Goal: Task Accomplishment & Management: Complete application form

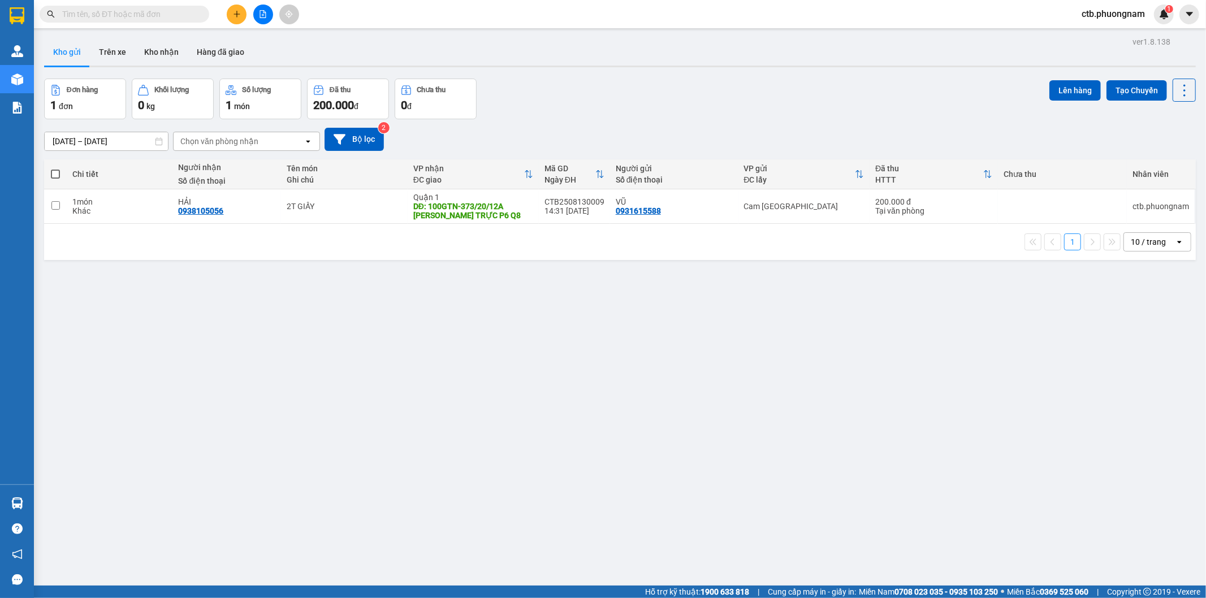
click at [242, 15] on button at bounding box center [237, 15] width 20 height 20
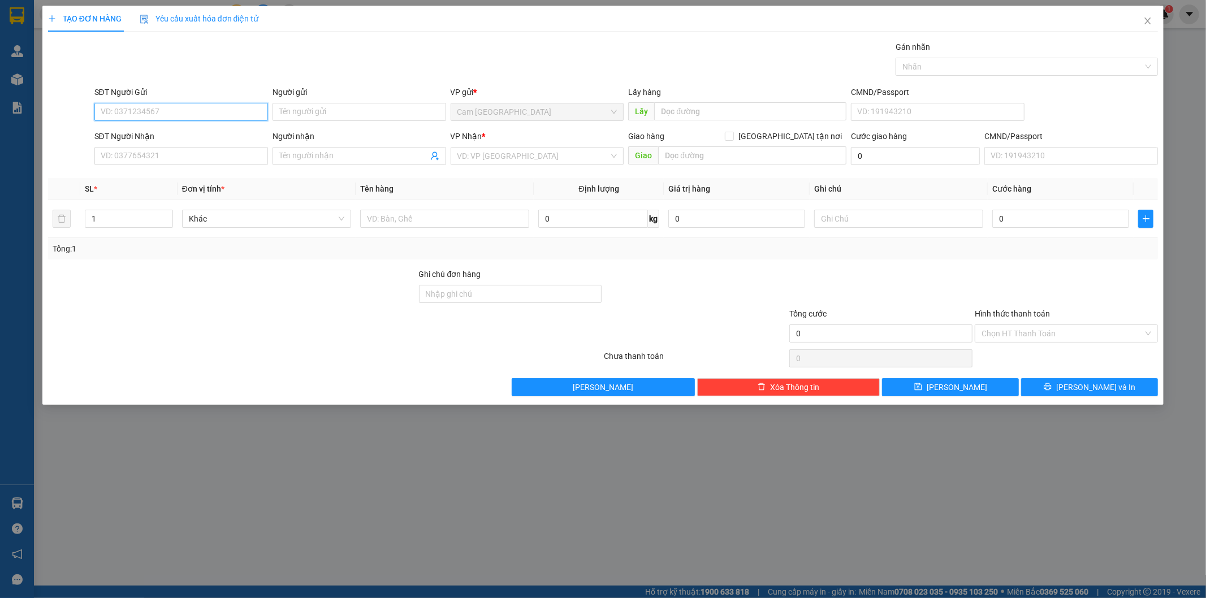
click at [256, 113] on input "SĐT Người Gửi" at bounding box center [181, 112] width 174 height 18
click at [387, 221] on input "text" at bounding box center [444, 219] width 169 height 18
type input "2"
click at [10, 72] on div "TẠO ĐƠN HÀNG Yêu cầu xuất hóa đơn điện tử Transit Pickup Surcharge Ids Transit …" at bounding box center [603, 299] width 1206 height 598
click at [1141, 19] on span "Close" at bounding box center [1148, 22] width 32 height 32
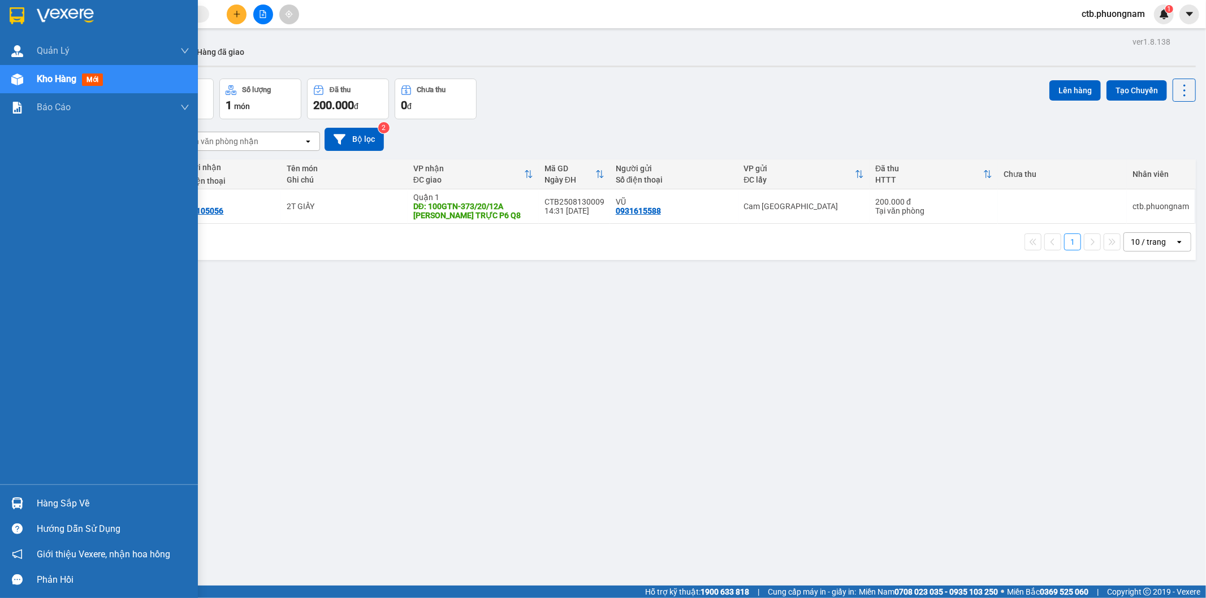
click at [55, 78] on span "Kho hàng" at bounding box center [57, 79] width 40 height 11
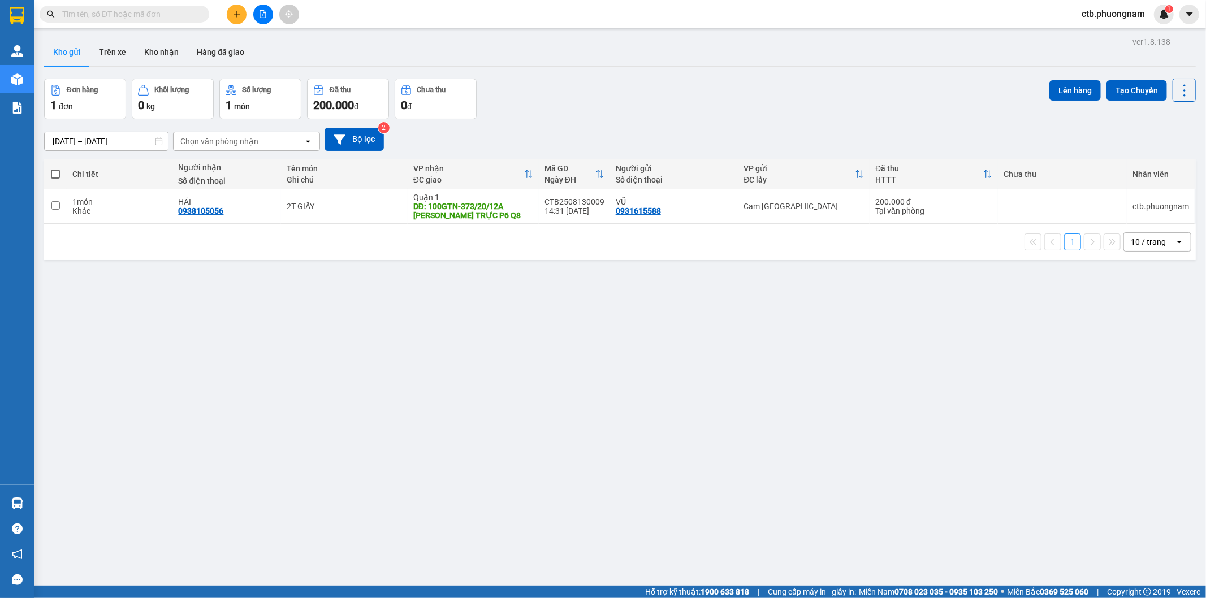
click at [652, 425] on div "ver 1.8.138 Kho gửi Trên xe Kho nhận Hàng đã giao Đơn hàng 1 đơn Khối lượng 0 k…" at bounding box center [620, 333] width 1161 height 598
click at [239, 10] on icon "plus" at bounding box center [237, 14] width 8 height 8
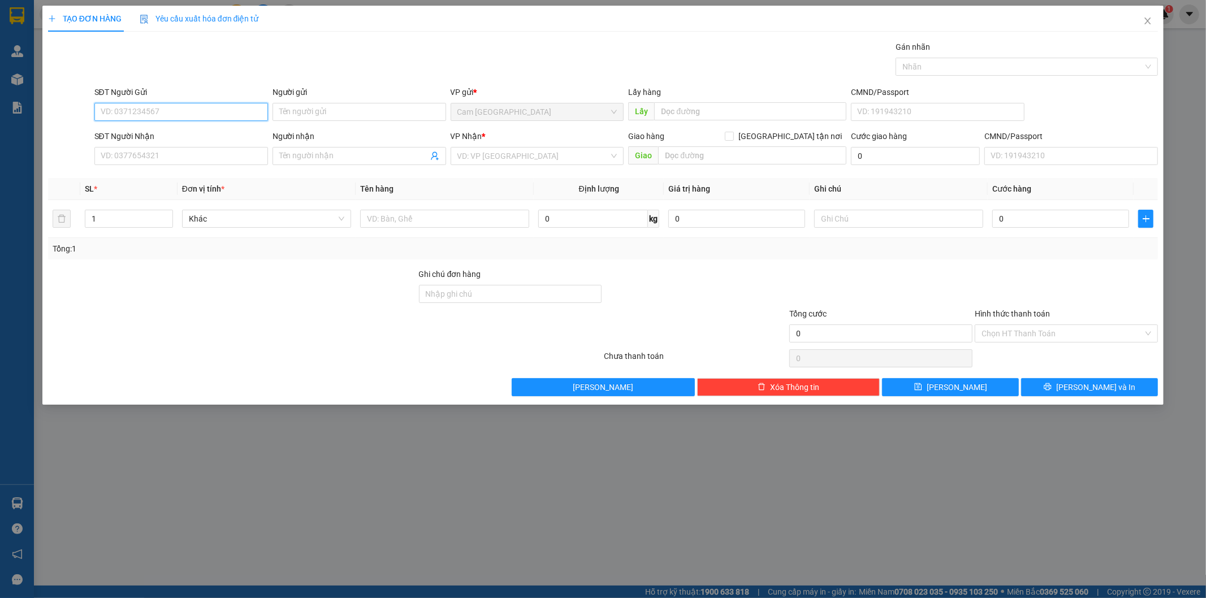
click at [228, 111] on input "SĐT Người Gửi" at bounding box center [181, 112] width 174 height 18
drag, startPoint x: 304, startPoint y: 121, endPoint x: 307, endPoint y: 113, distance: 8.4
click at [304, 117] on div "Người gửi Tên người gửi" at bounding box center [360, 106] width 174 height 40
click at [307, 111] on input "Người gửi" at bounding box center [360, 112] width 174 height 18
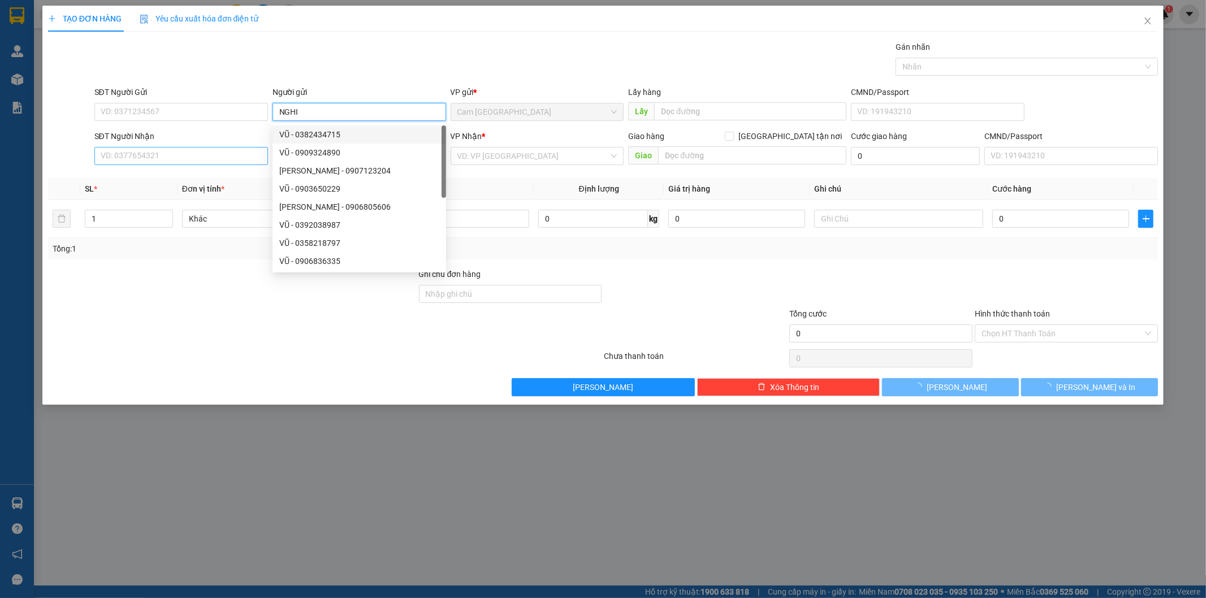
type input "NGHI"
click at [240, 157] on input "SĐT Người Nhận" at bounding box center [181, 156] width 174 height 18
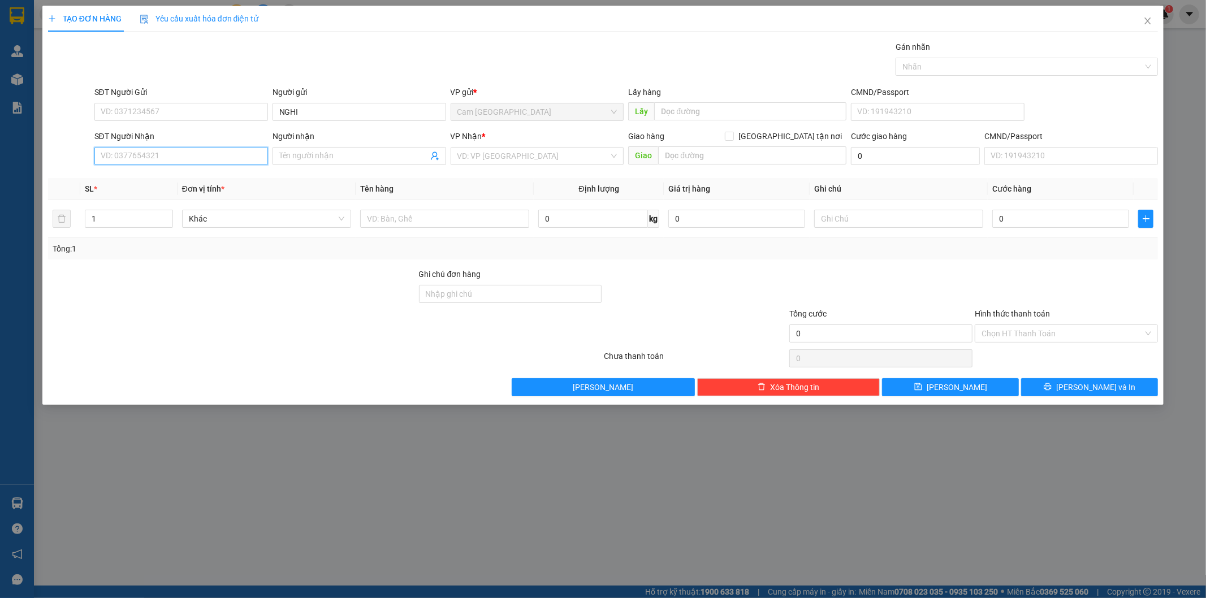
click at [205, 155] on input "SĐT Người Nhận" at bounding box center [181, 156] width 174 height 18
click at [199, 174] on div "0903817848 - HOA" at bounding box center [181, 178] width 160 height 12
type input "0903817848"
type input "HOA"
type input "0903817848"
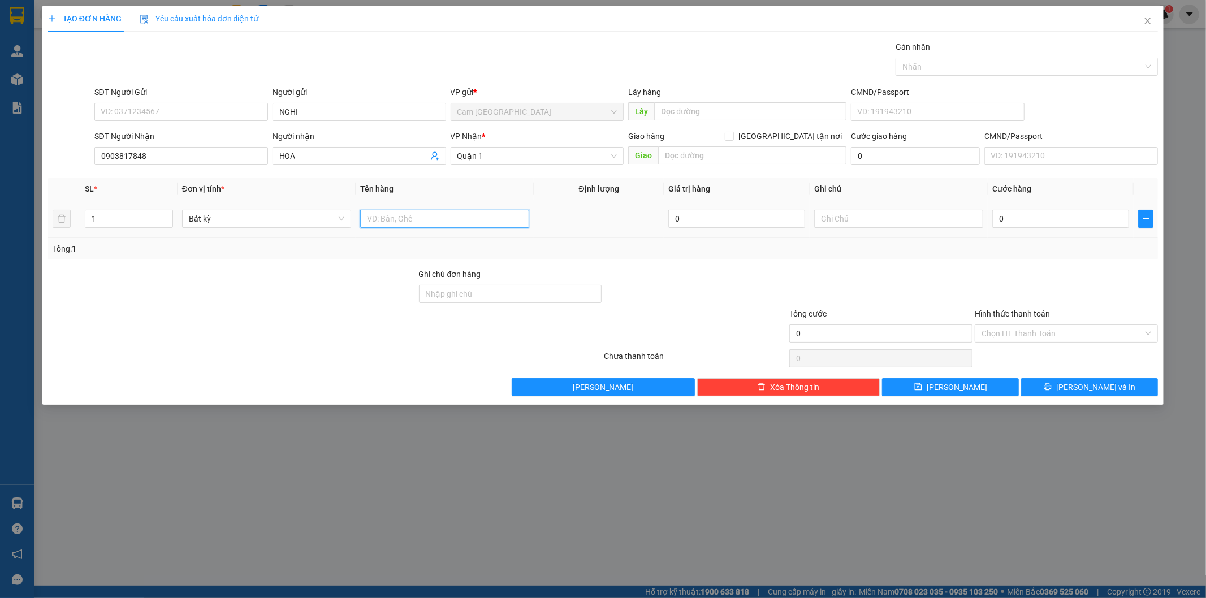
click at [431, 221] on input "text" at bounding box center [444, 219] width 169 height 18
click at [490, 209] on div at bounding box center [444, 219] width 169 height 23
click at [478, 223] on input "text" at bounding box center [444, 219] width 169 height 18
type input "2T GIẤY"
click at [1015, 214] on input "0" at bounding box center [1061, 219] width 137 height 18
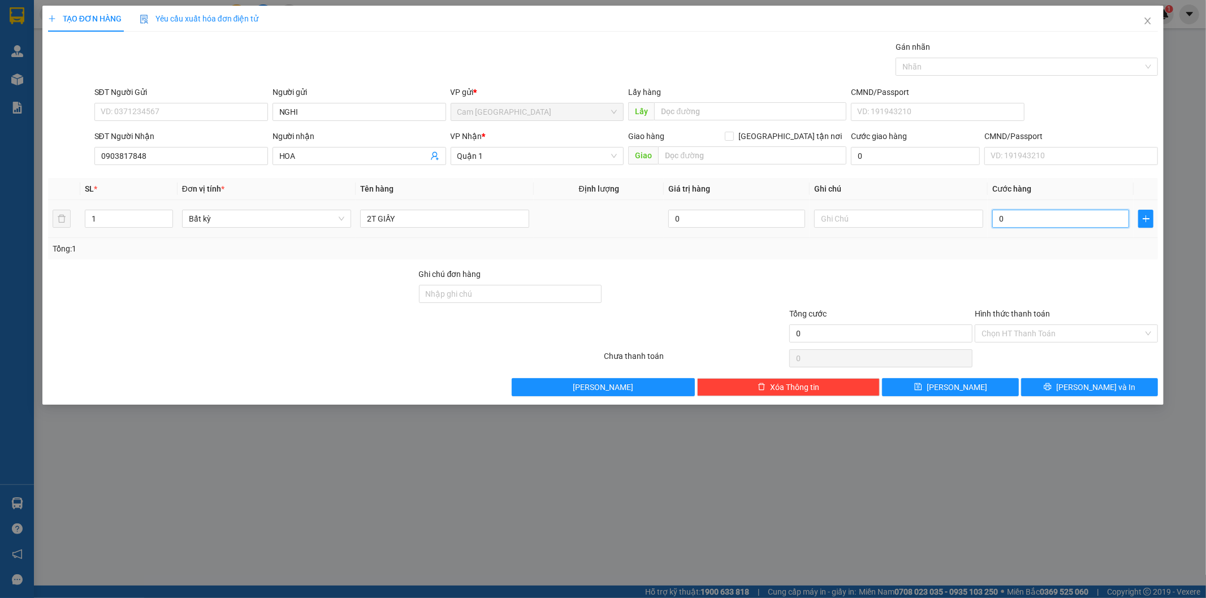
type input "8"
type input "80"
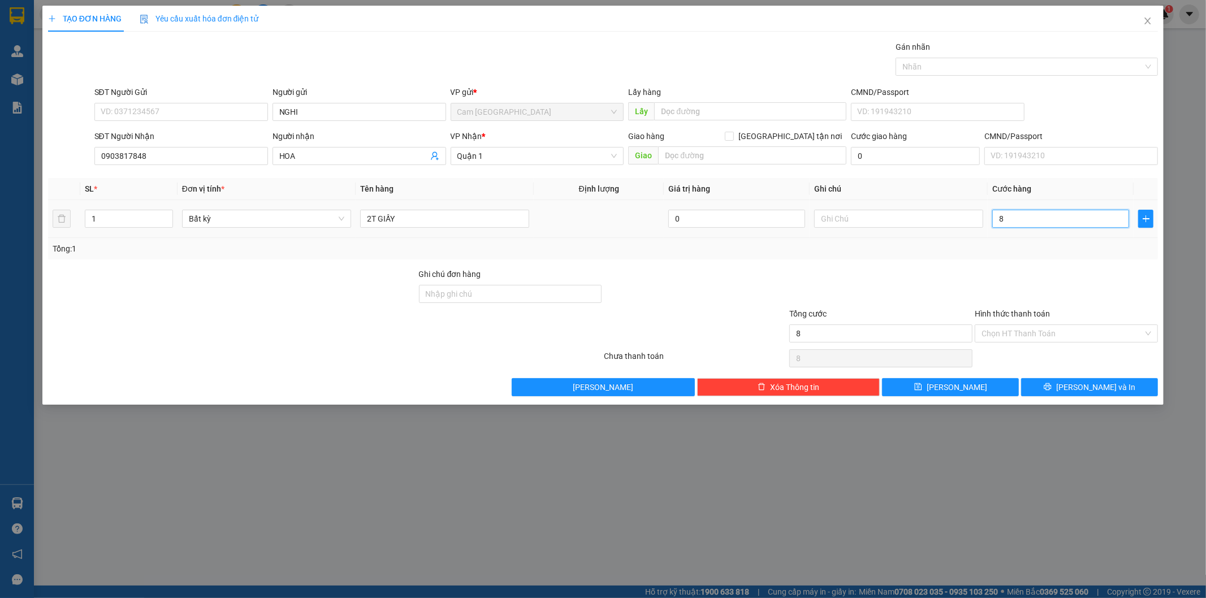
type input "80"
type input "800"
type input "8.000"
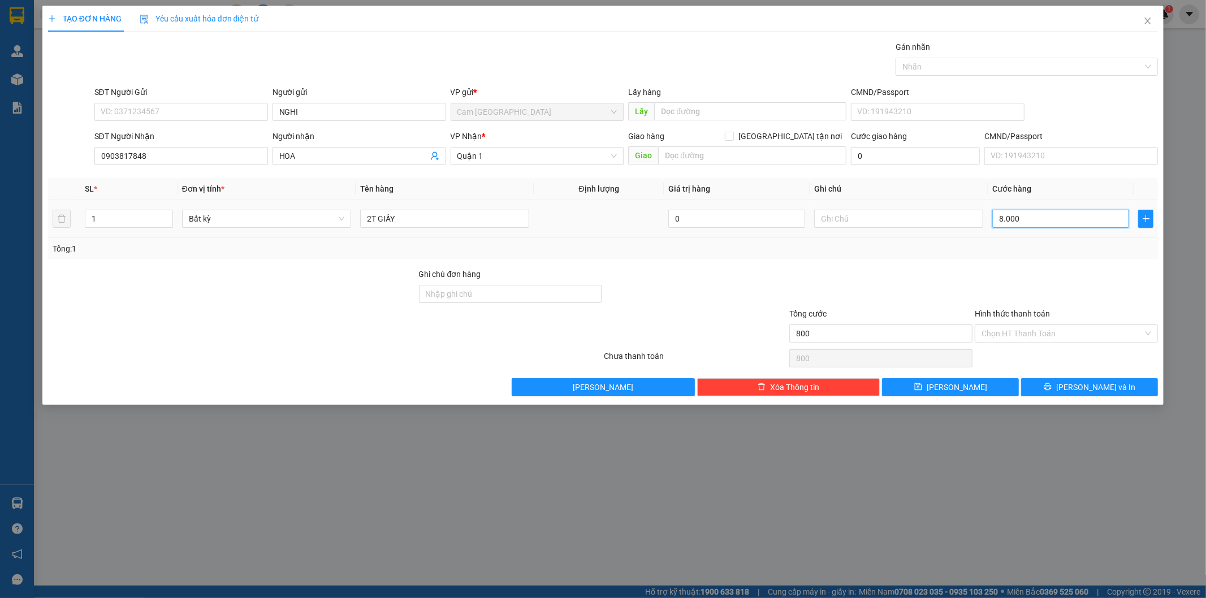
type input "8.000"
type input "80.000"
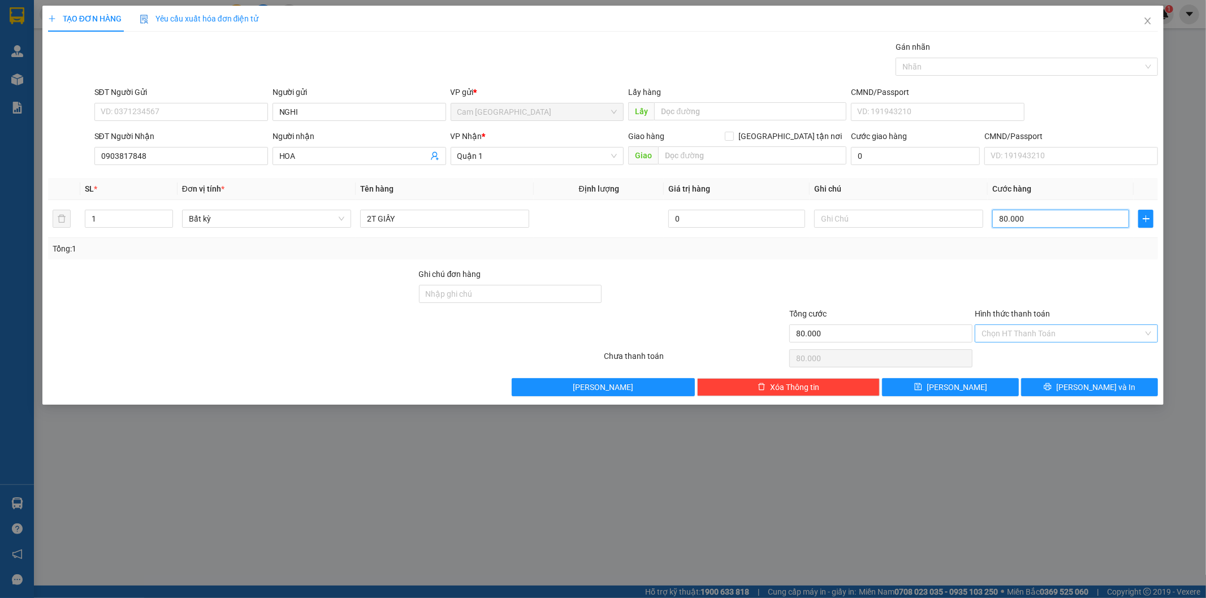
type input "80.000"
click at [1052, 326] on input "Hình thức thanh toán" at bounding box center [1063, 333] width 162 height 17
click at [1041, 357] on div "Tại văn phòng" at bounding box center [1067, 356] width 170 height 12
type input "0"
click at [1043, 390] on button "[PERSON_NAME] và In" at bounding box center [1089, 387] width 137 height 18
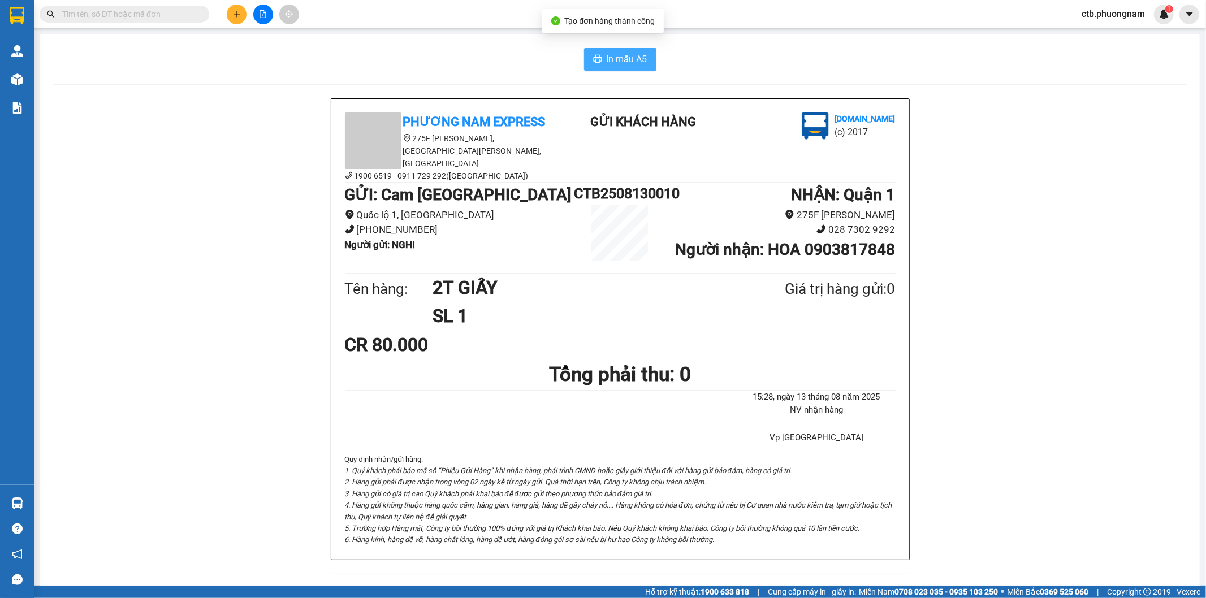
click at [628, 60] on span "In mẫu A5" at bounding box center [627, 59] width 41 height 14
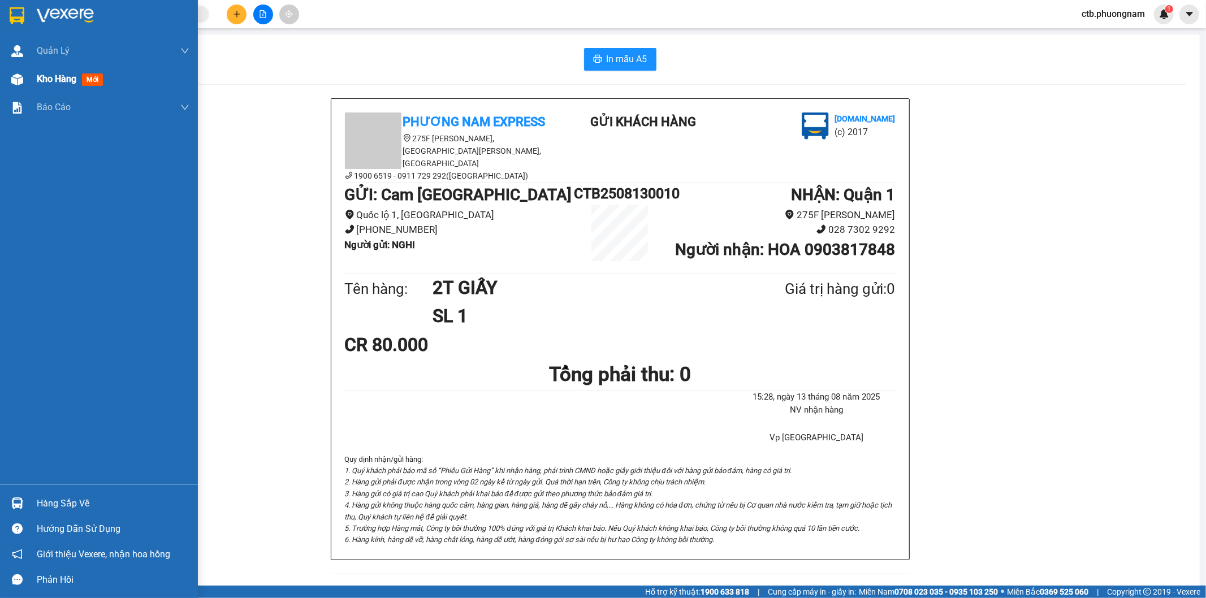
click at [75, 84] on span "Kho hàng" at bounding box center [57, 79] width 40 height 11
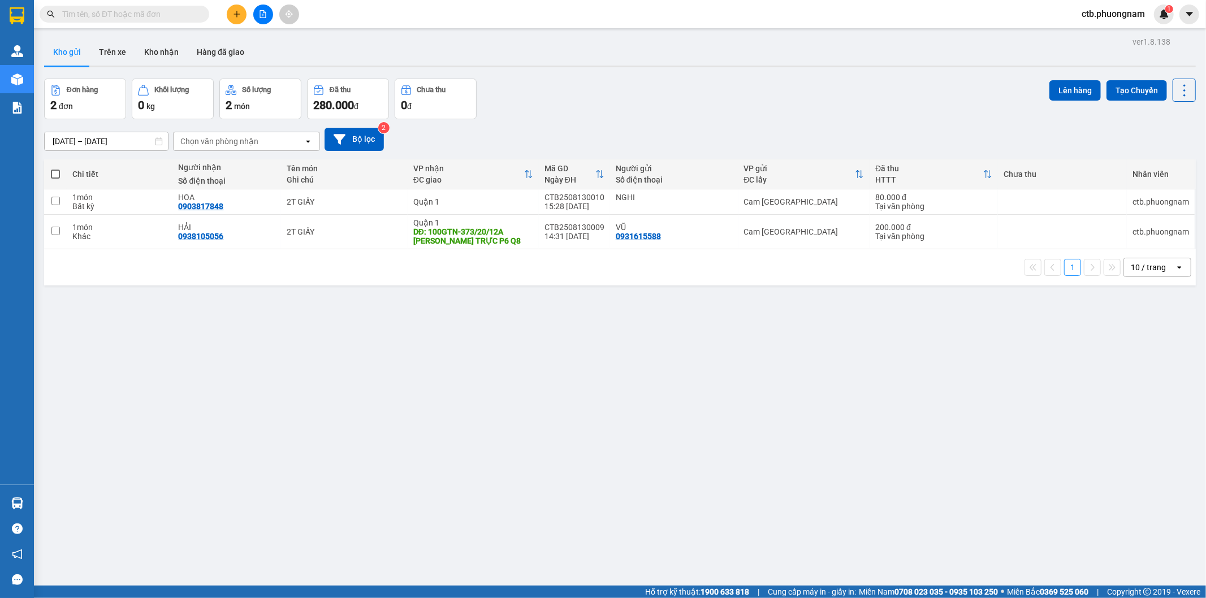
click at [262, 12] on icon "file-add" at bounding box center [263, 14] width 8 height 8
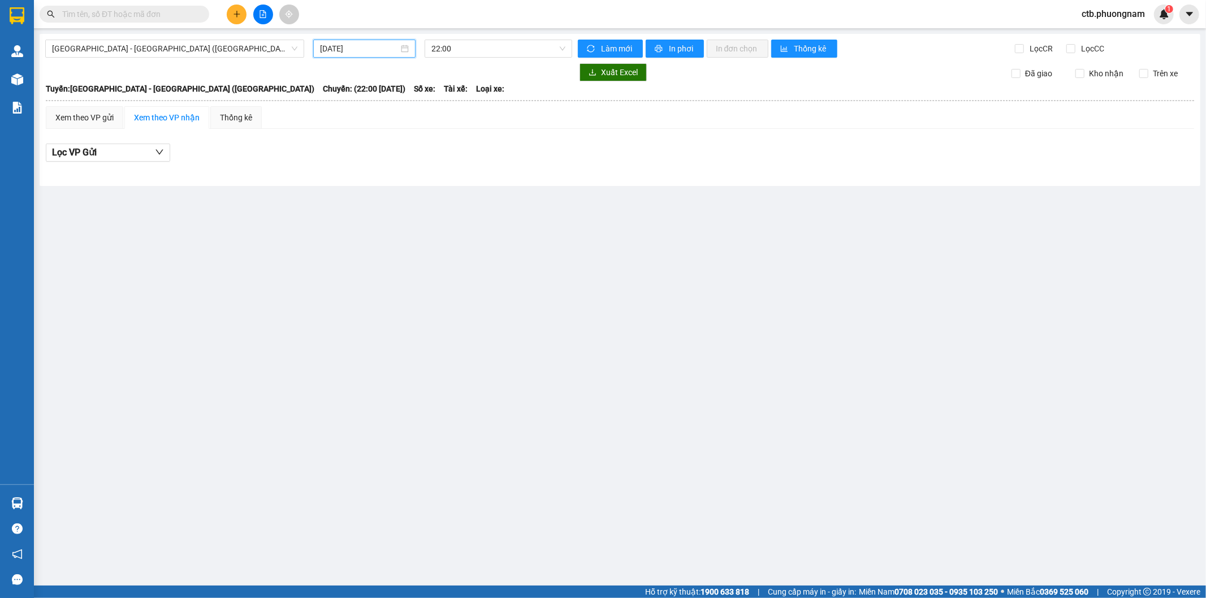
click at [339, 51] on input "[DATE]" at bounding box center [359, 48] width 79 height 12
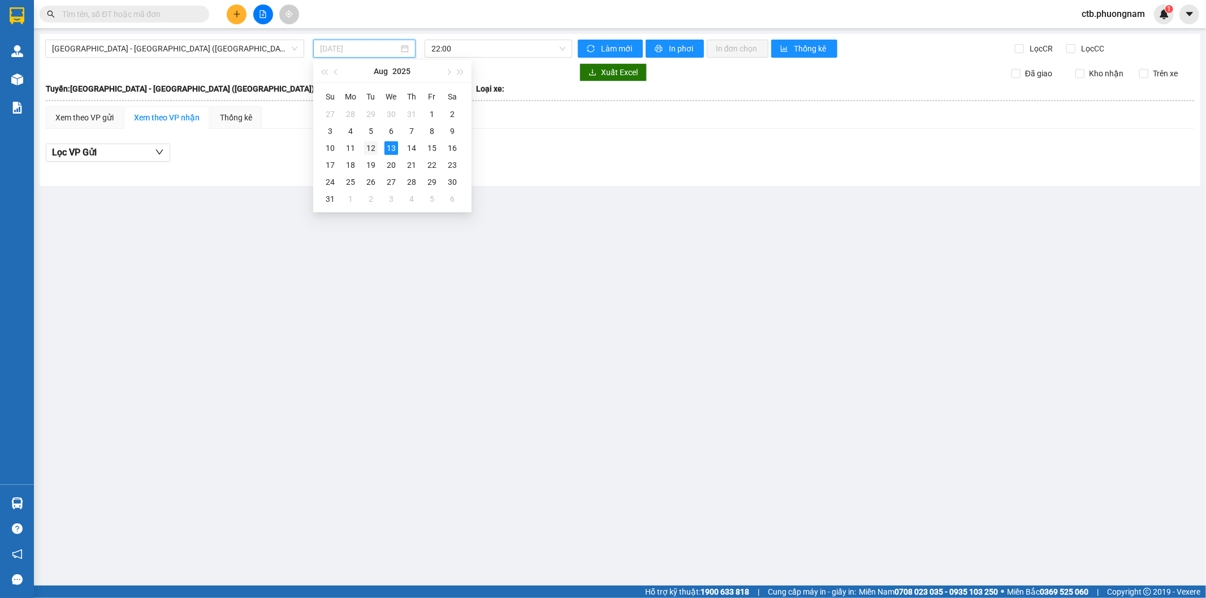
click at [375, 150] on div "12" at bounding box center [371, 148] width 14 height 14
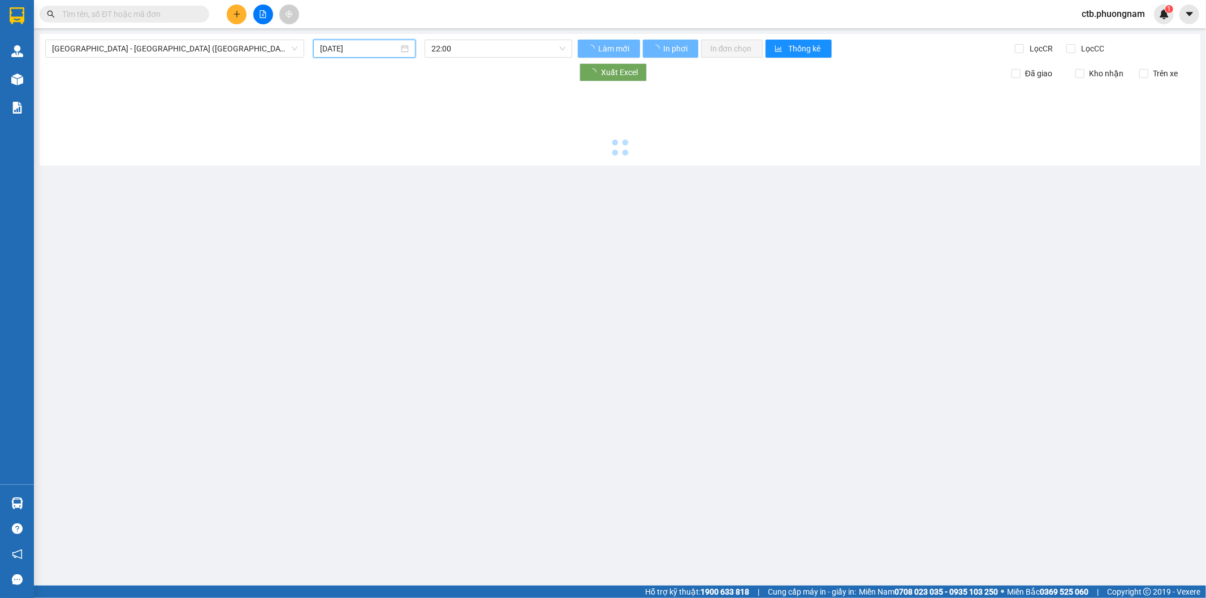
type input "[DATE]"
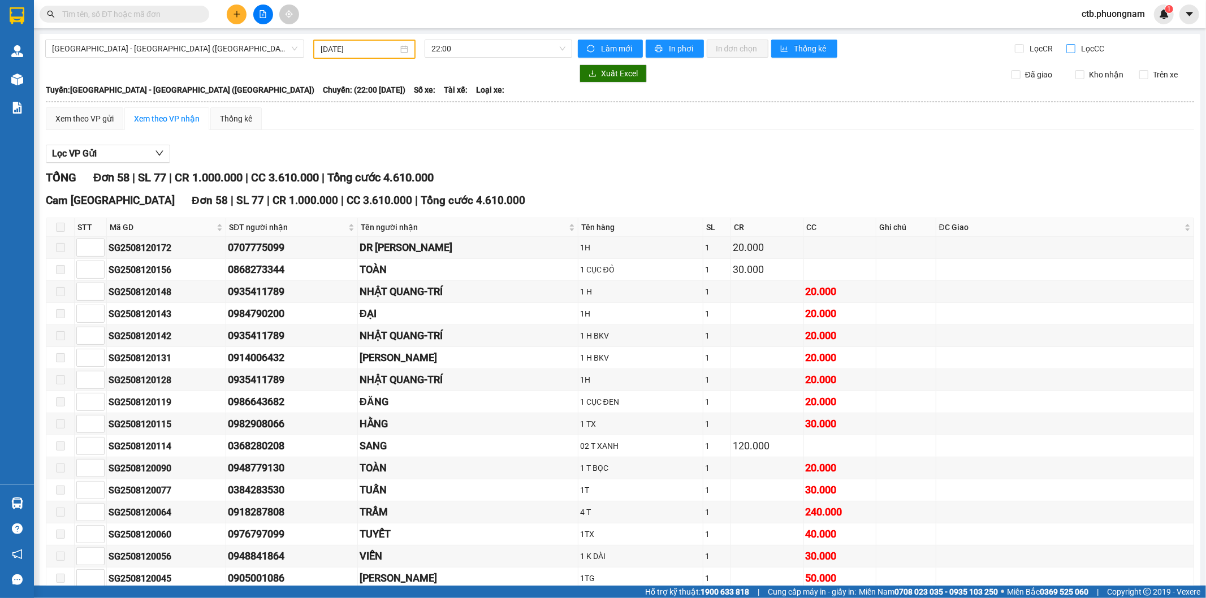
click at [1067, 44] on input "Lọc CC" at bounding box center [1072, 48] width 11 height 9
checkbox input "true"
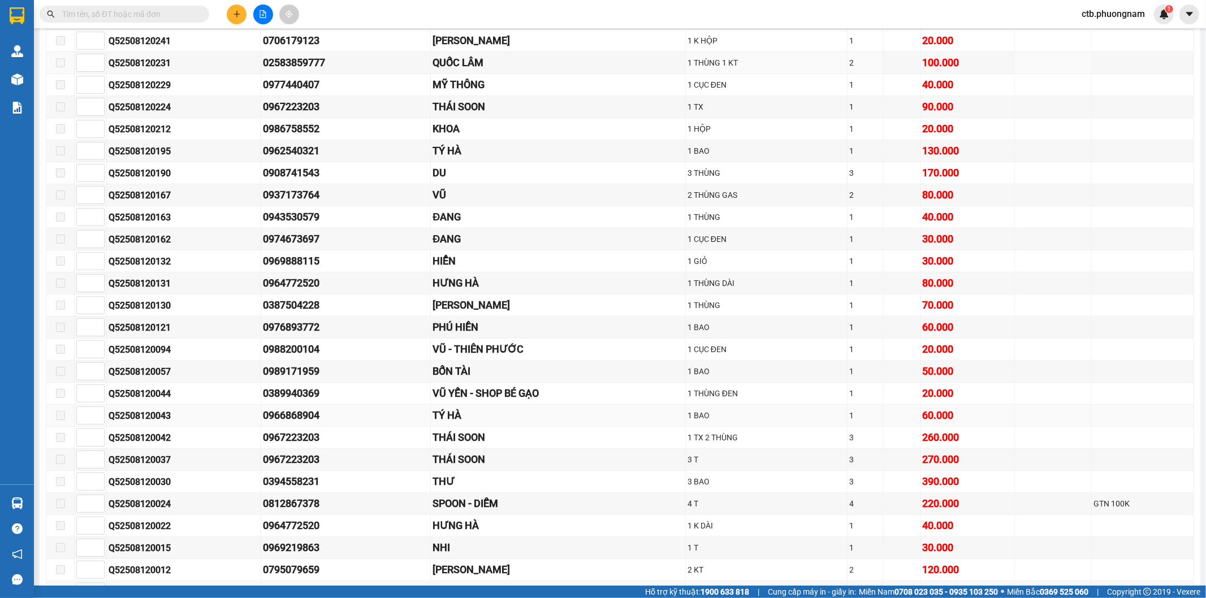
scroll to position [628, 0]
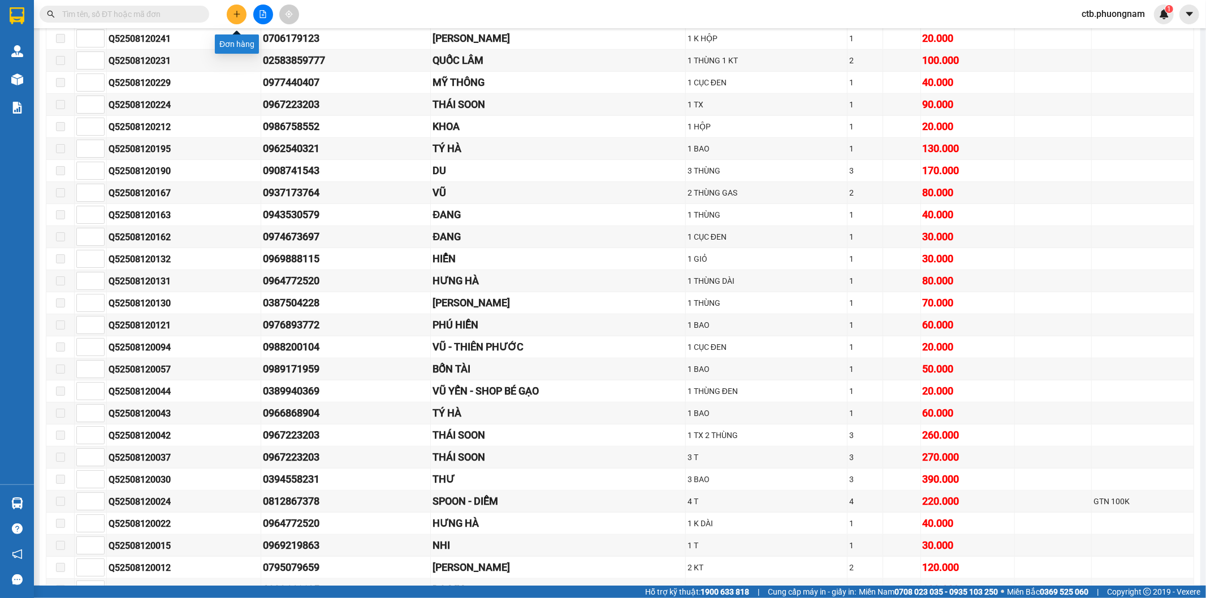
click at [229, 8] on button at bounding box center [237, 15] width 20 height 20
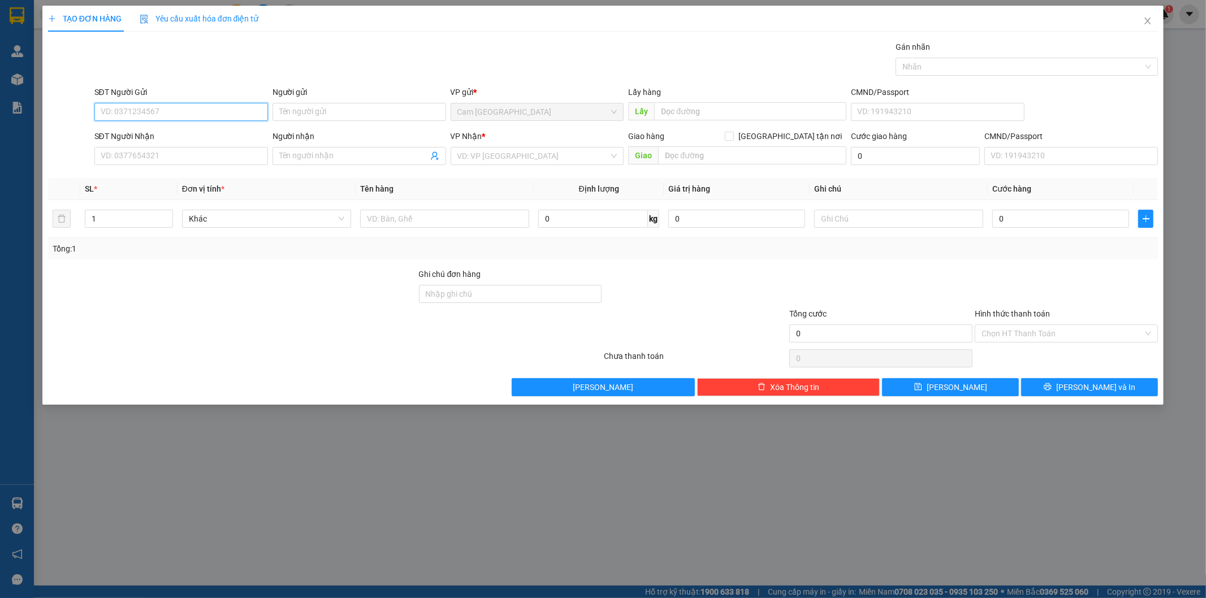
click at [258, 110] on input "SĐT Người Gửi" at bounding box center [181, 112] width 174 height 18
click at [165, 132] on div "0368280208 - SANG" at bounding box center [181, 134] width 160 height 12
type input "0368280208"
type input "SANG"
type input "0937866880"
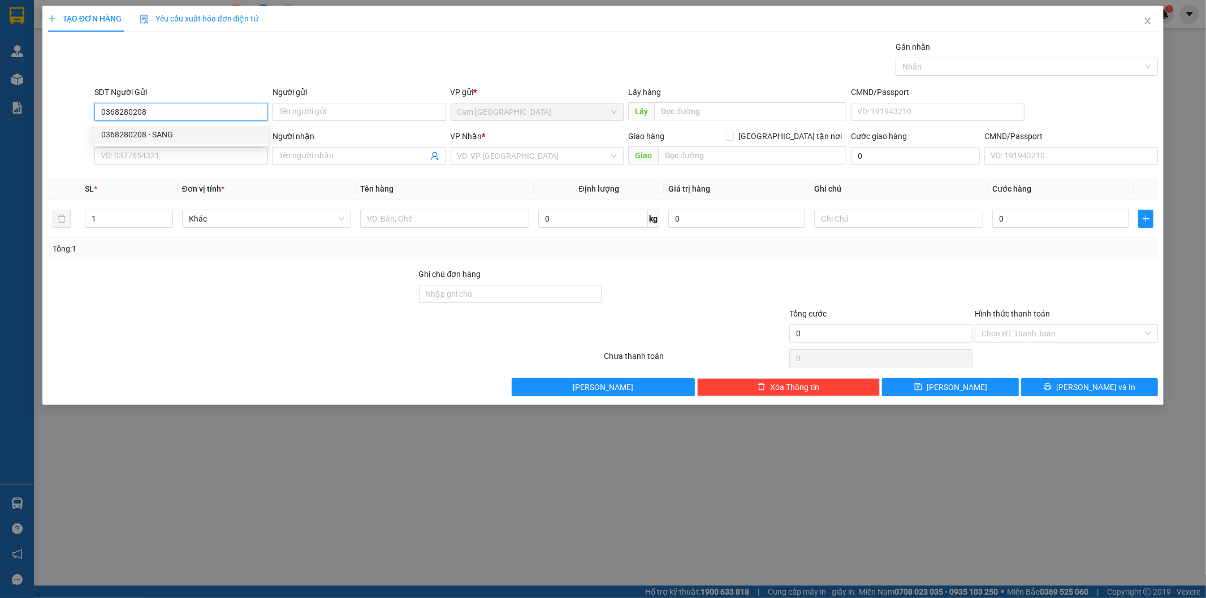
type input "TÙNG"
type input "0368280208"
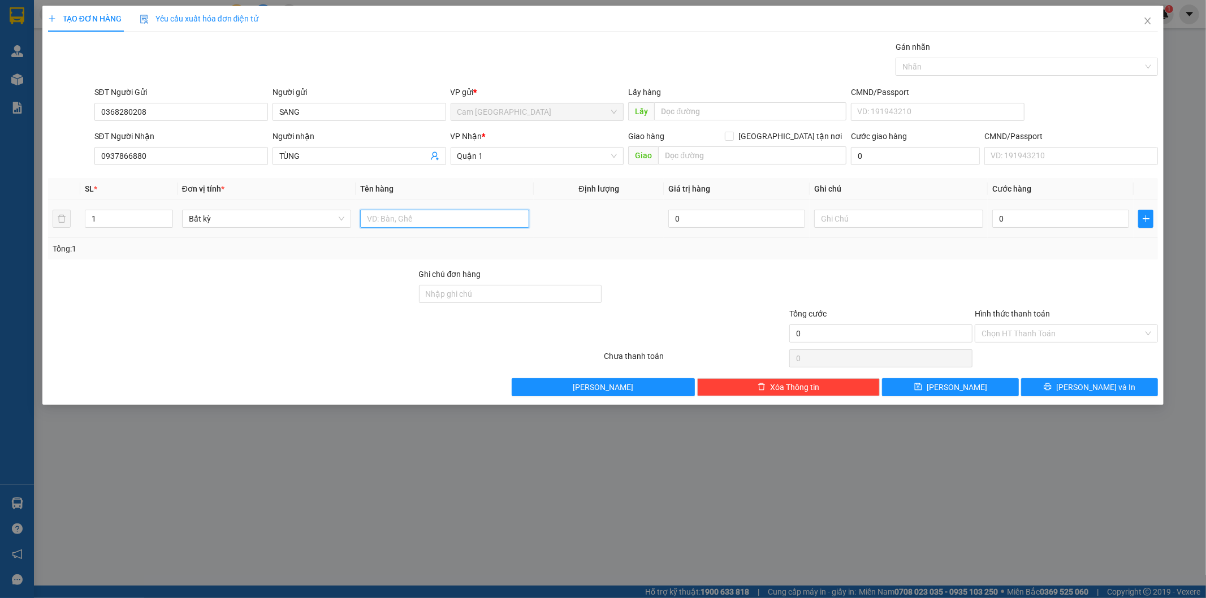
click at [501, 224] on input "text" at bounding box center [444, 219] width 169 height 18
click at [435, 217] on input "text" at bounding box center [444, 219] width 169 height 18
type input "1T XANH"
click at [1016, 217] on input "0" at bounding box center [1061, 219] width 137 height 18
type input "6"
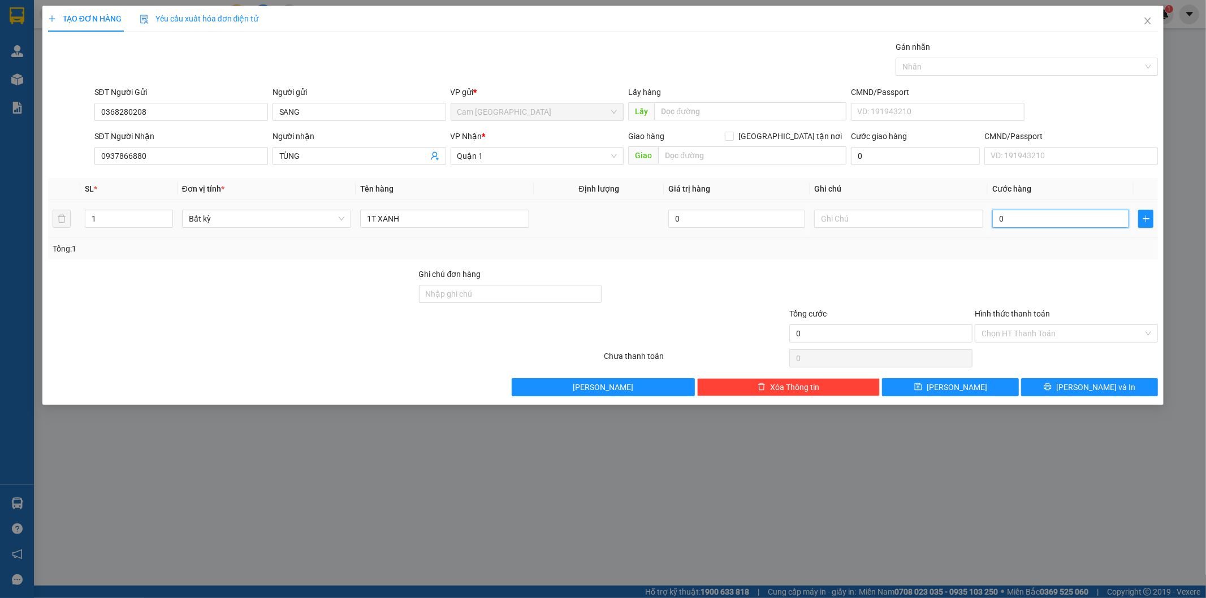
type input "6"
type input "60"
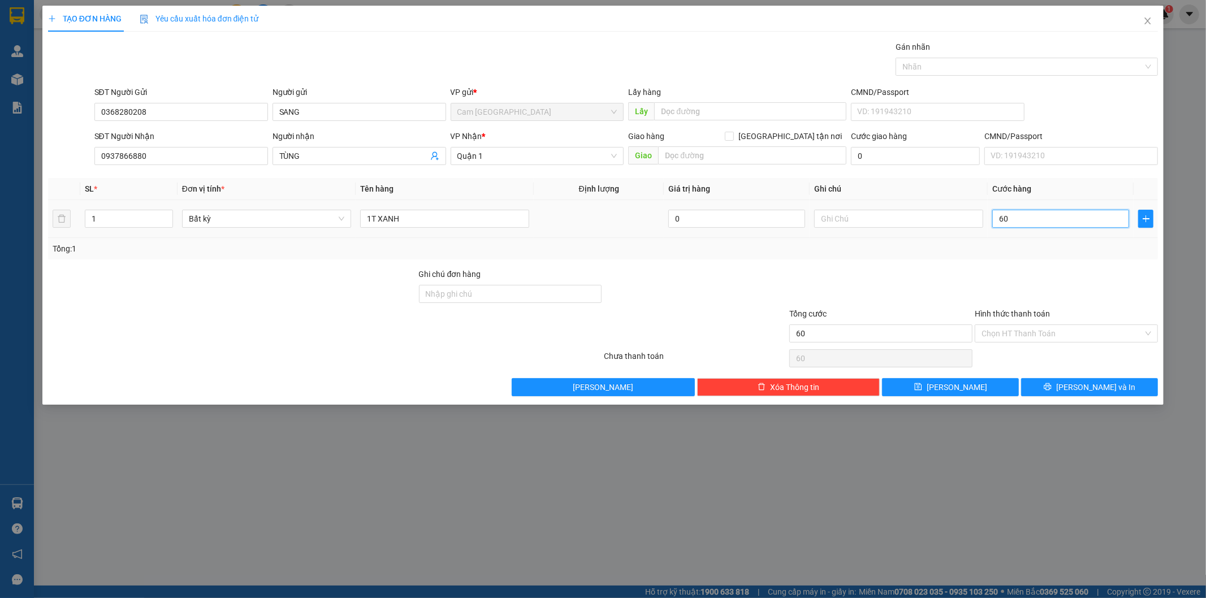
type input "600"
type input "6.000"
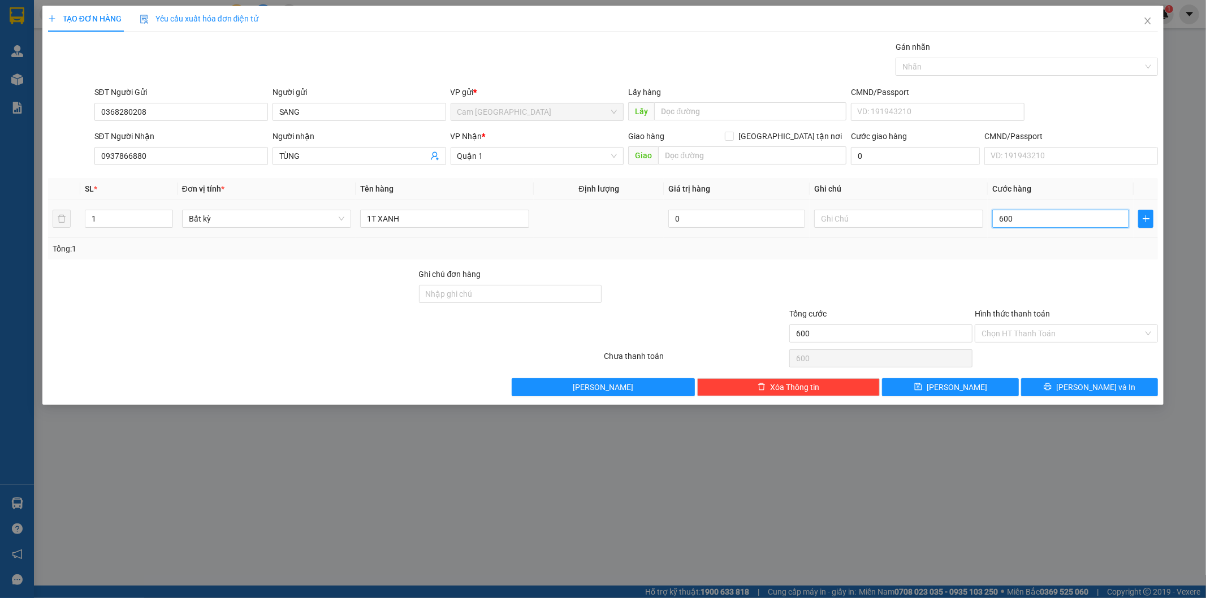
type input "6.000"
type input "60.000"
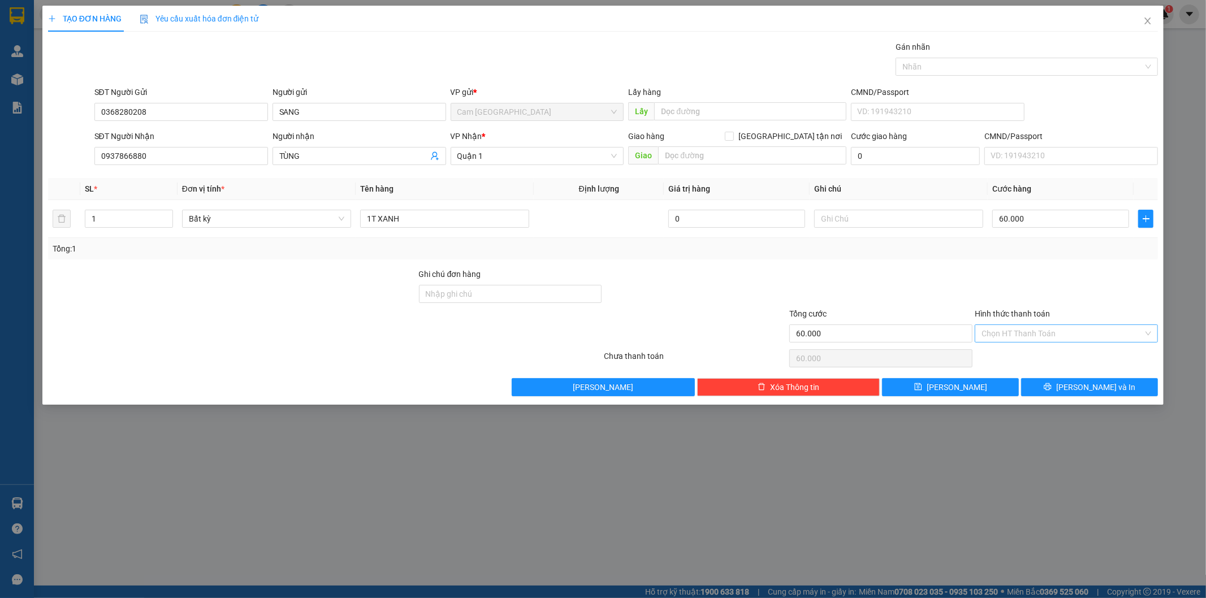
click at [1055, 334] on input "Hình thức thanh toán" at bounding box center [1063, 333] width 162 height 17
click at [1055, 360] on div "Tại văn phòng" at bounding box center [1067, 356] width 170 height 12
type input "0"
click at [1056, 382] on button "[PERSON_NAME] và In" at bounding box center [1089, 387] width 137 height 18
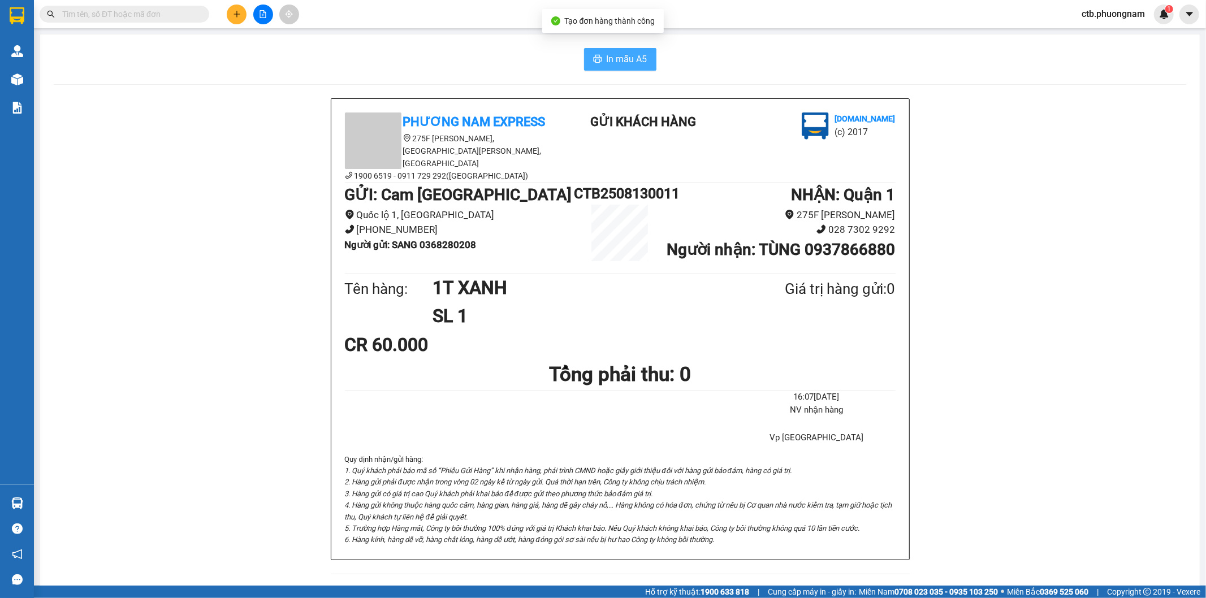
click at [645, 58] on button "In mẫu A5" at bounding box center [620, 59] width 72 height 23
drag, startPoint x: 907, startPoint y: 431, endPoint x: 236, endPoint y: 18, distance: 788.4
click at [236, 18] on icon "plus" at bounding box center [237, 14] width 8 height 8
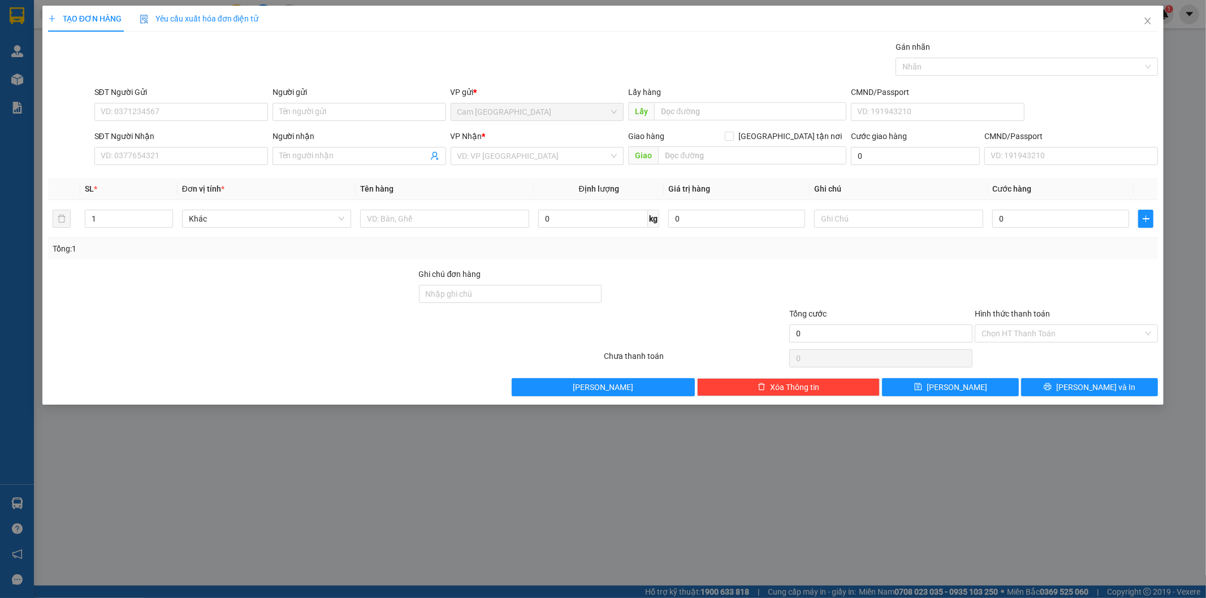
click at [243, 101] on div "SĐT Người Gửi" at bounding box center [181, 94] width 174 height 17
click at [221, 111] on input "SĐT Người Gửi" at bounding box center [181, 112] width 174 height 18
type input "0909730832"
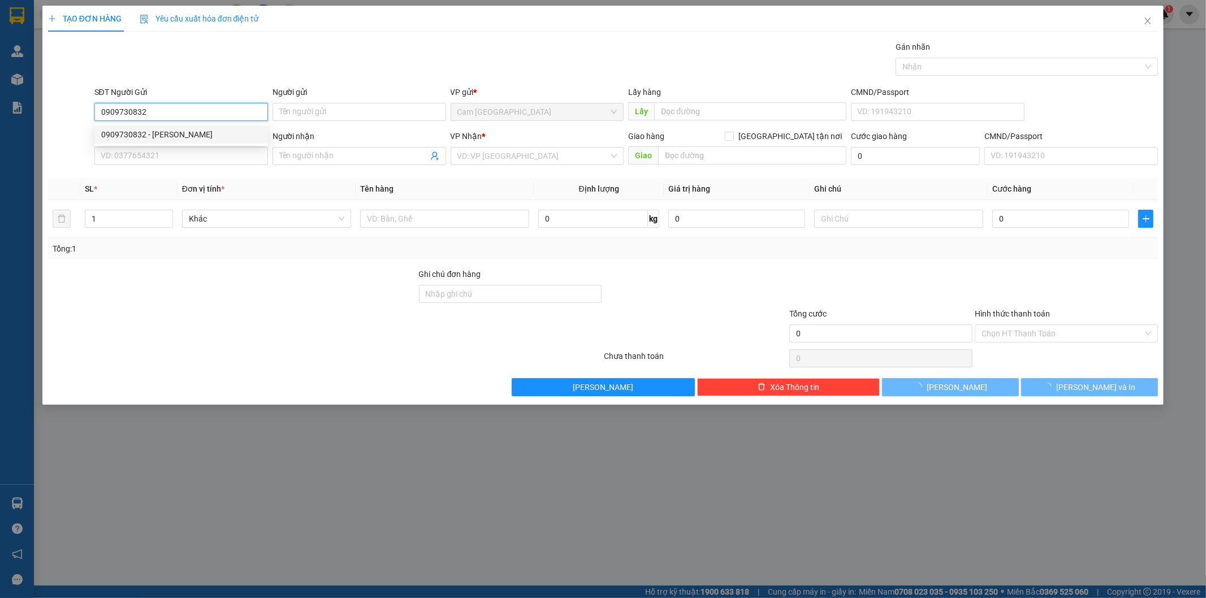
click at [223, 135] on div "0909730832 - [PERSON_NAME]" at bounding box center [181, 134] width 160 height 12
type input "[PERSON_NAME]"
type input "0966188622"
type input "HÂN"
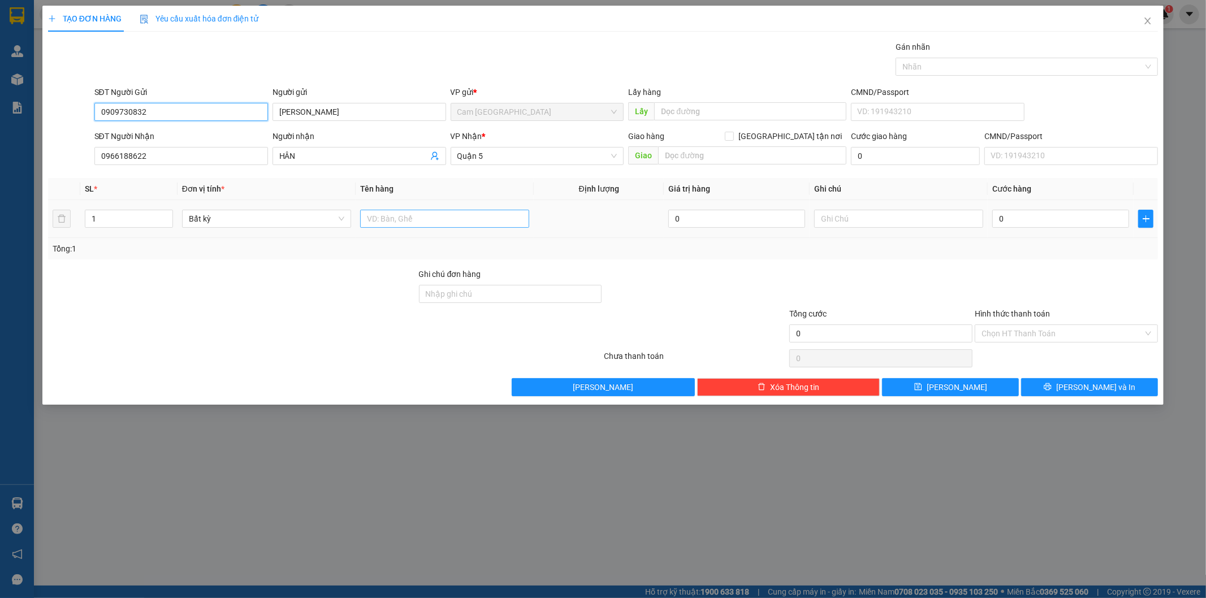
type input "0909730832"
click at [447, 217] on input "text" at bounding box center [444, 219] width 169 height 18
click at [460, 212] on input "text" at bounding box center [444, 219] width 169 height 18
type input "1 CỤC BỌC TRẮNG"
click at [1003, 217] on input "0" at bounding box center [1061, 219] width 137 height 18
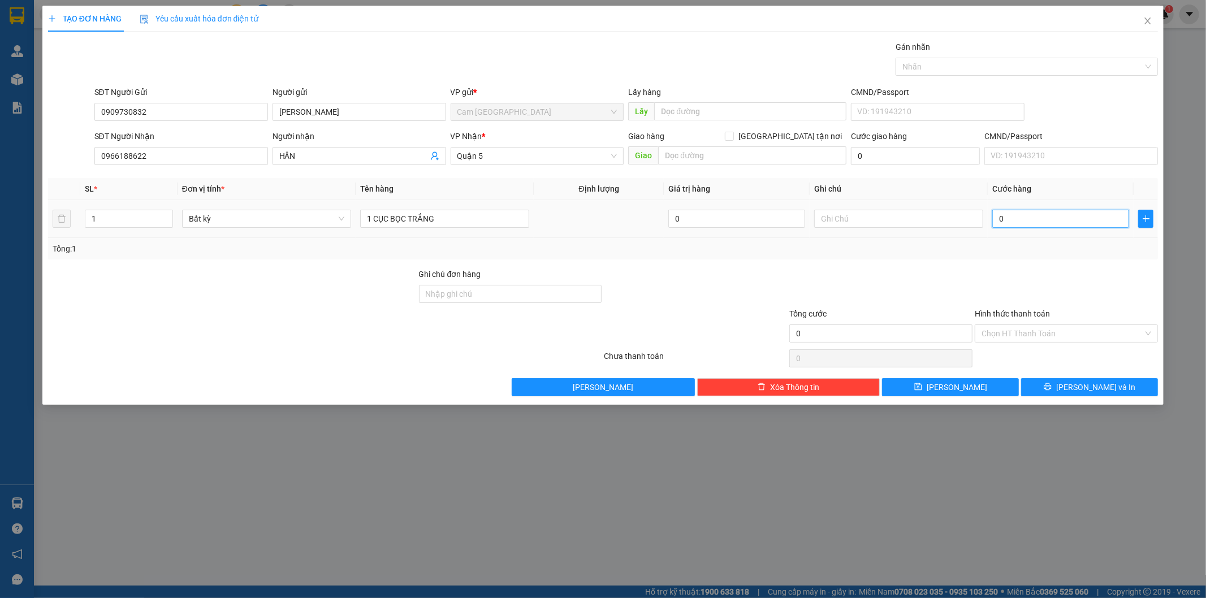
type input "2"
type input "20"
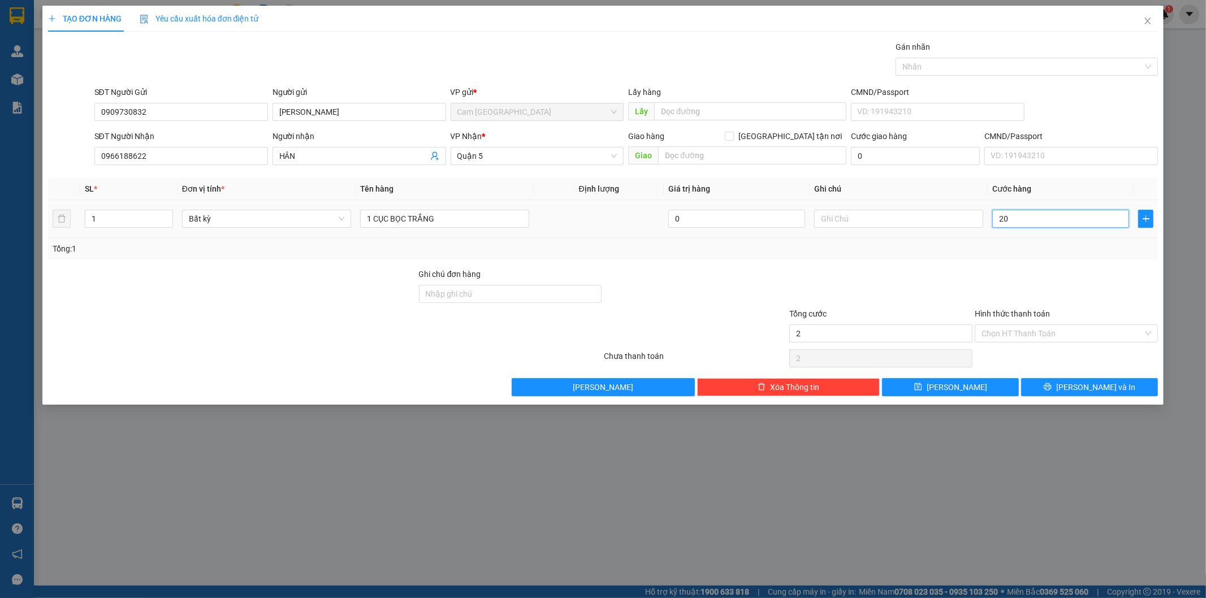
type input "20"
type input "200"
type input "2.000"
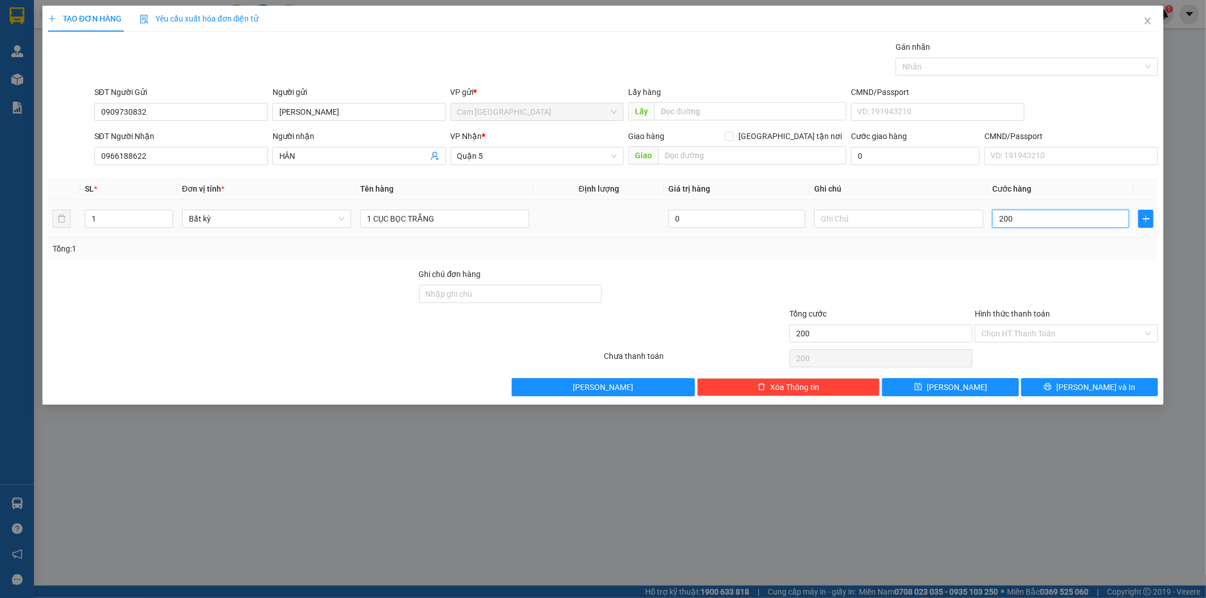
type input "2.000"
type input "20.000"
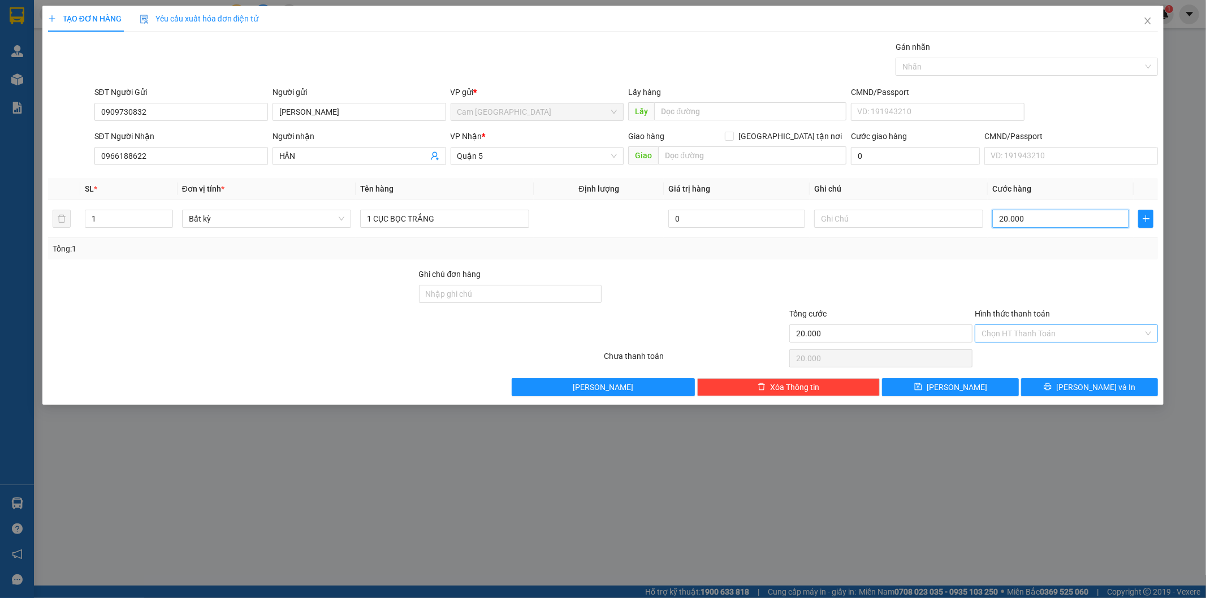
type input "20.000"
click at [1105, 330] on input "Hình thức thanh toán" at bounding box center [1063, 333] width 162 height 17
click at [1022, 357] on div "Tại văn phòng" at bounding box center [1067, 356] width 170 height 12
type input "0"
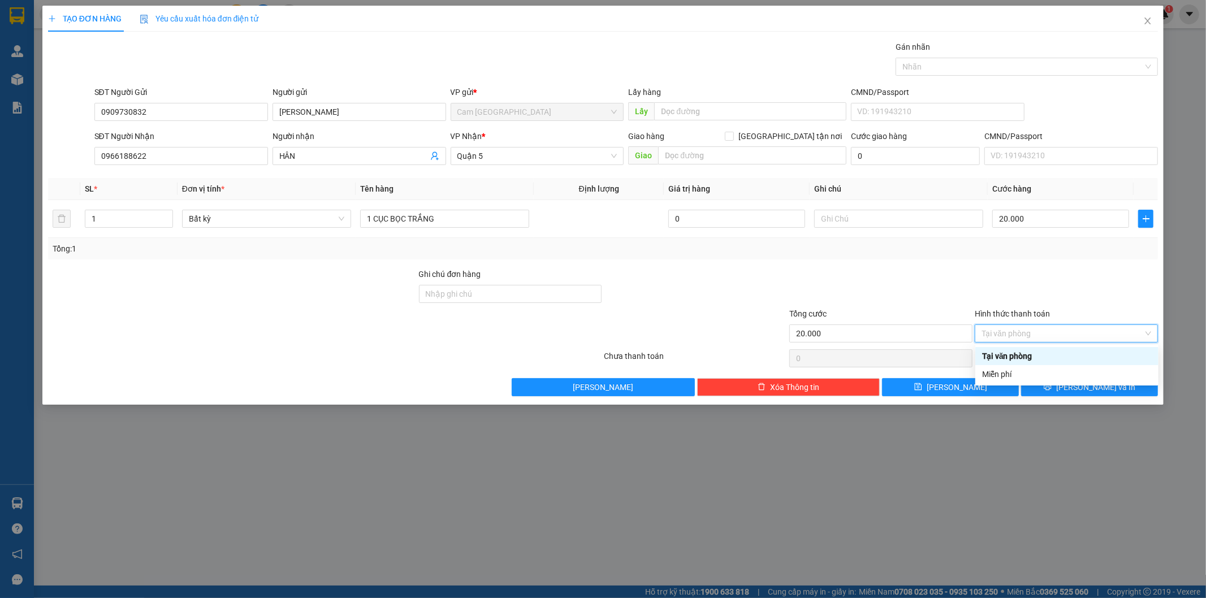
click at [1063, 356] on div "Tại văn phòng" at bounding box center [1067, 356] width 170 height 12
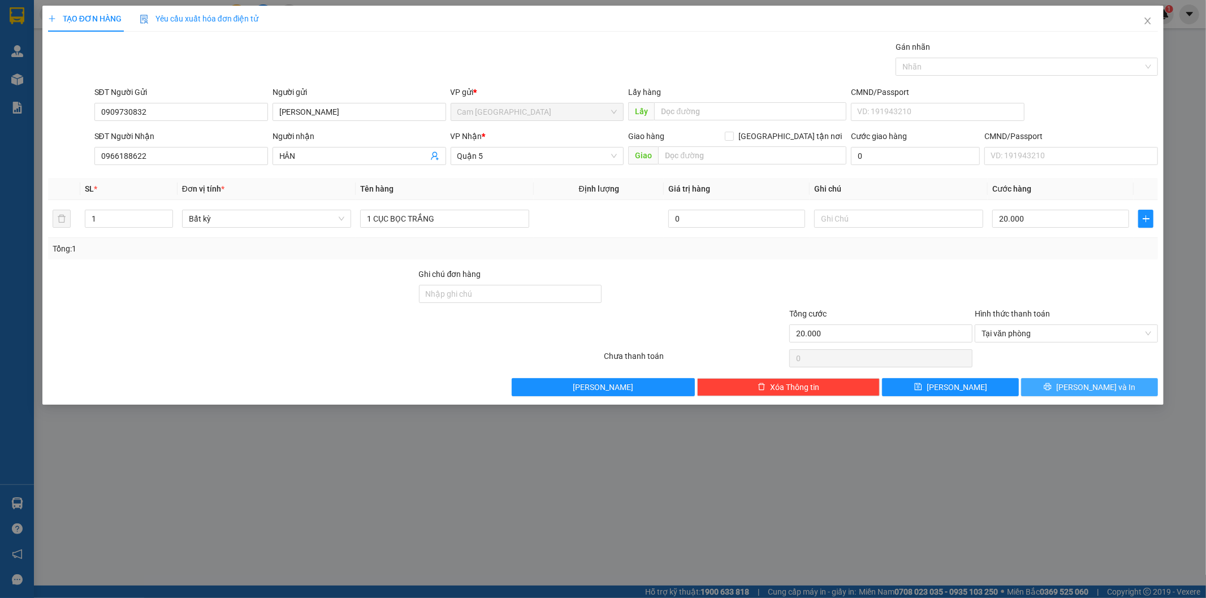
click at [1059, 387] on button "[PERSON_NAME] và In" at bounding box center [1089, 387] width 137 height 18
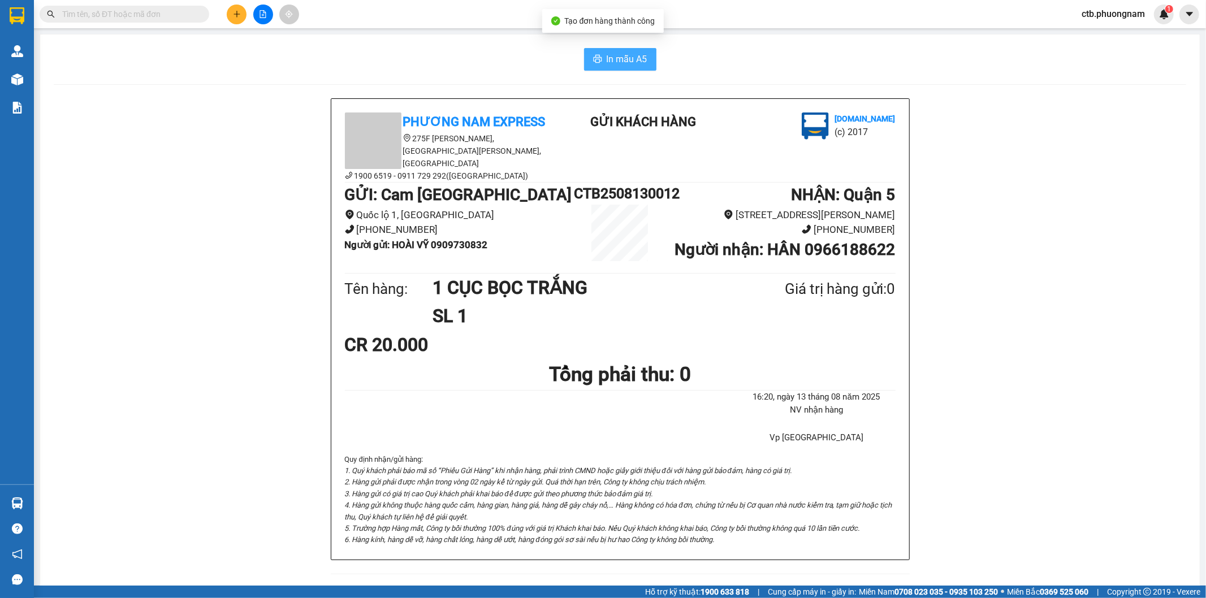
click at [595, 58] on icon "printer" at bounding box center [597, 59] width 8 height 8
click at [236, 6] on button at bounding box center [237, 15] width 20 height 20
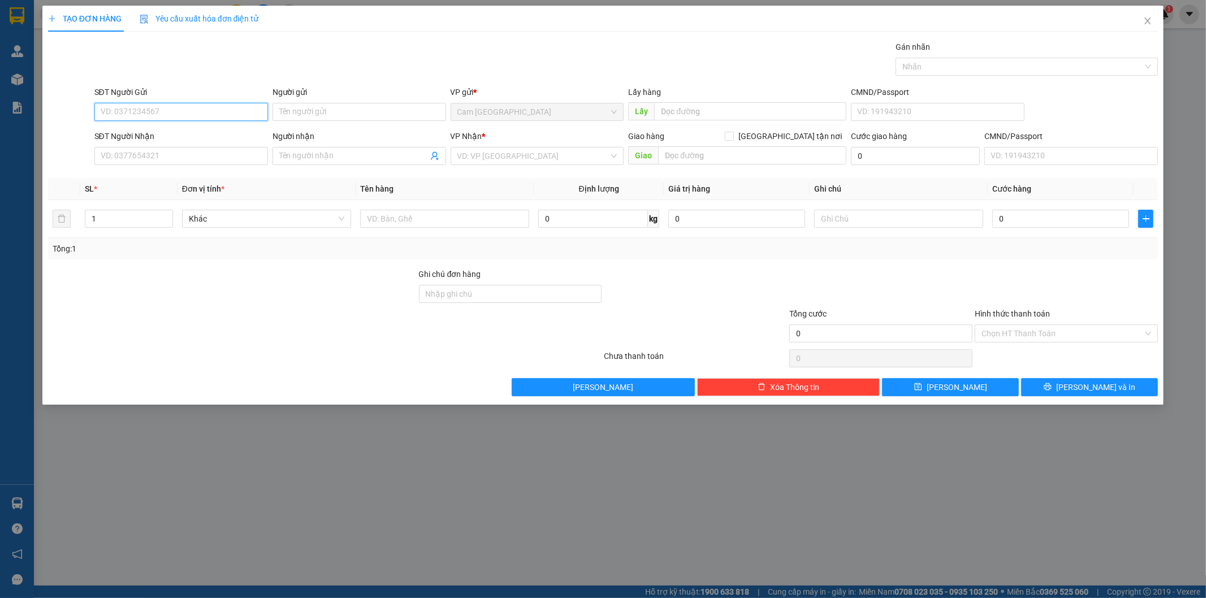
click at [262, 115] on input "SĐT Người Gửi" at bounding box center [181, 112] width 174 height 18
type input "0961794079"
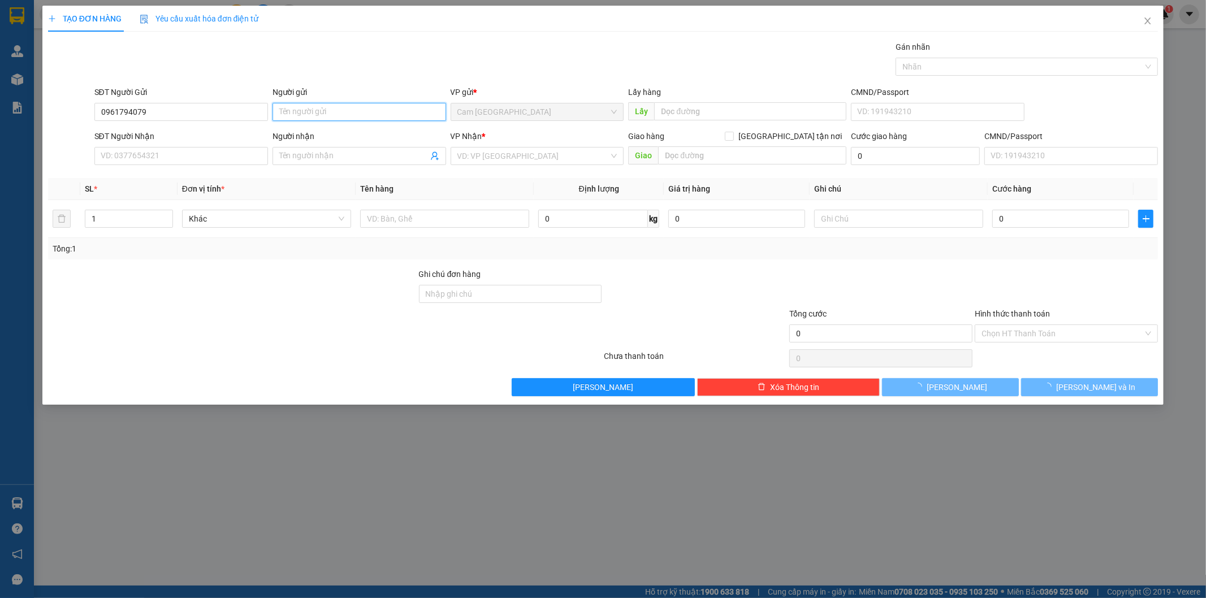
click at [296, 117] on input "Người gửi" at bounding box center [360, 112] width 174 height 18
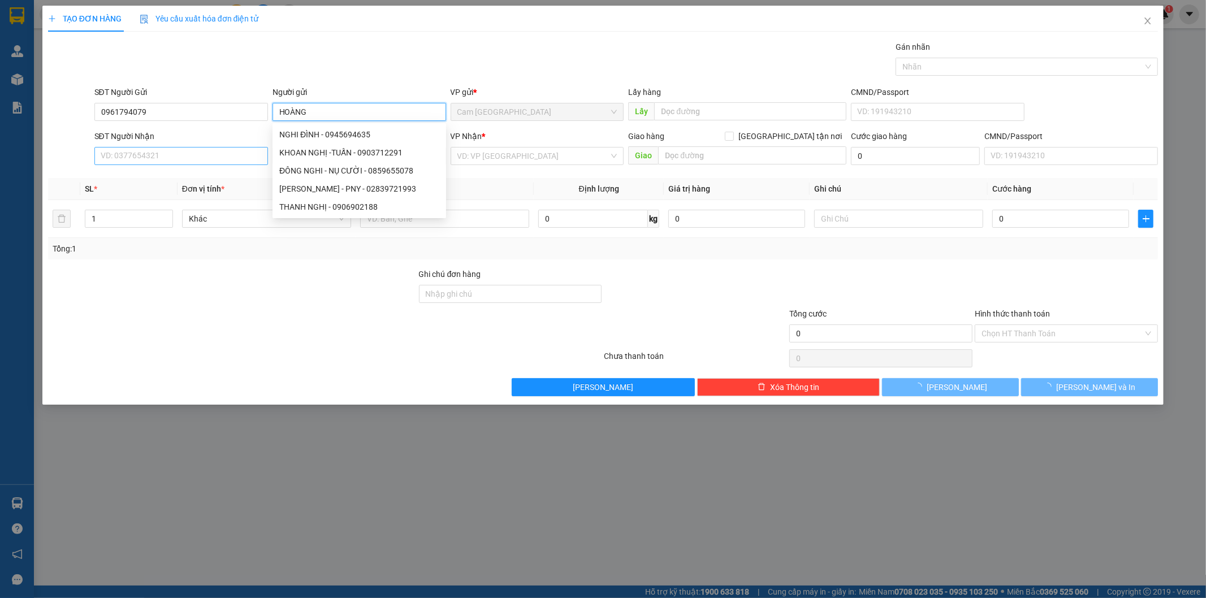
type input "HOÀNG"
click at [213, 156] on input "SĐT Người Nhận" at bounding box center [181, 156] width 174 height 18
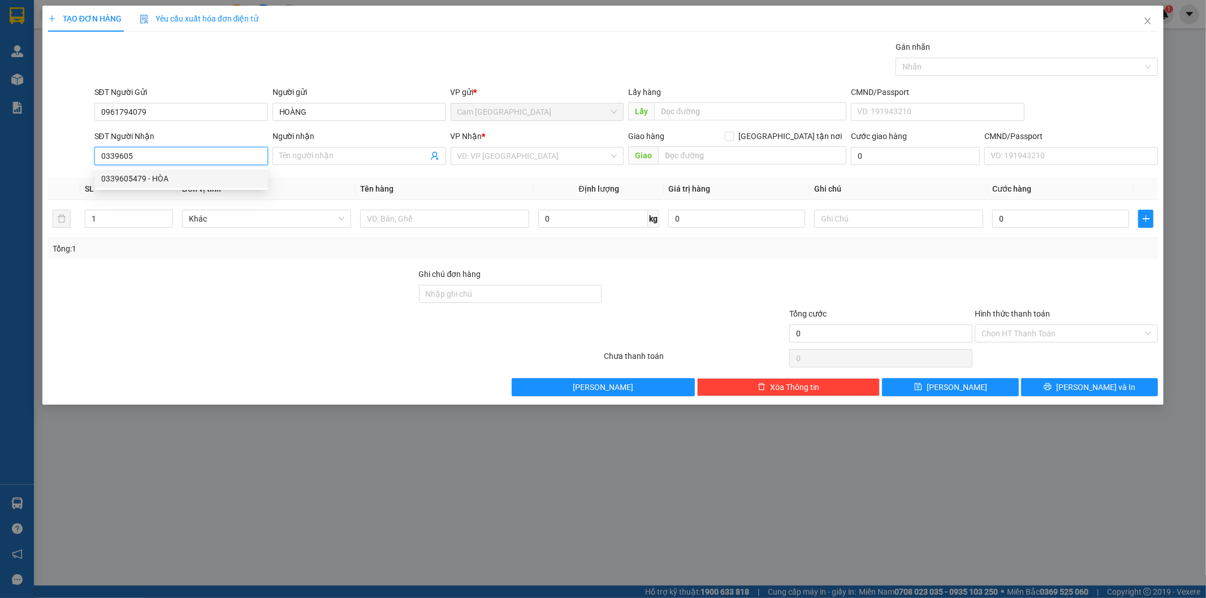
click at [211, 176] on div "0339605479 - HÒA" at bounding box center [181, 178] width 160 height 12
type input "0339605479"
type input "HÒA"
type input "0339605479"
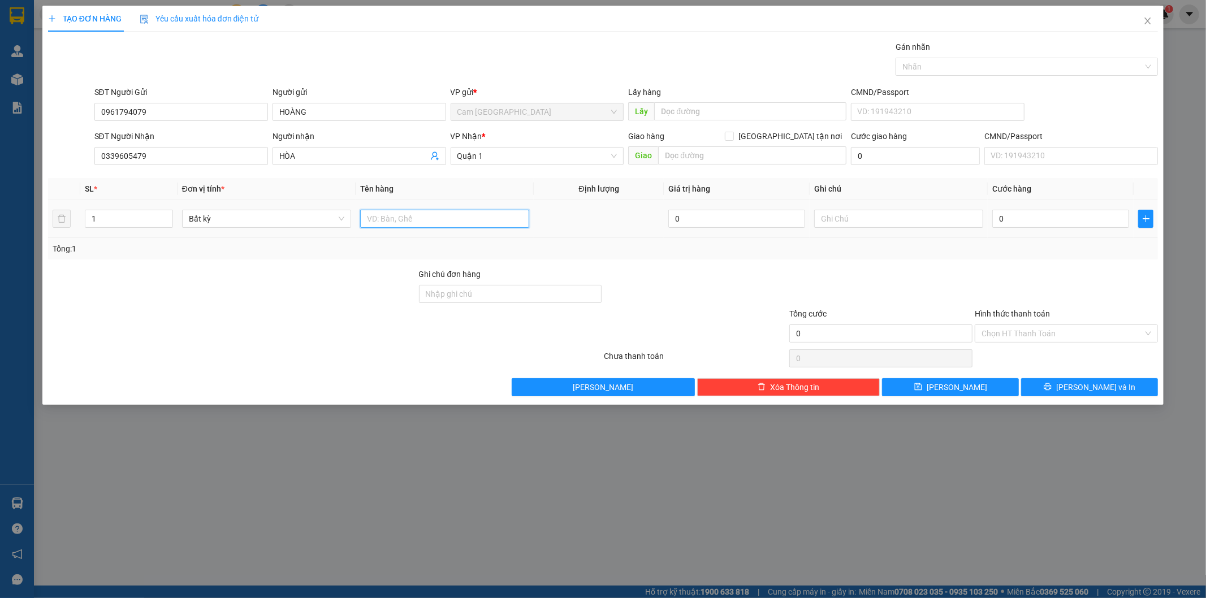
click at [426, 219] on input "text" at bounding box center [444, 219] width 169 height 18
type input "1T GIẤY"
click at [1038, 225] on input "0" at bounding box center [1061, 219] width 137 height 18
type input "3"
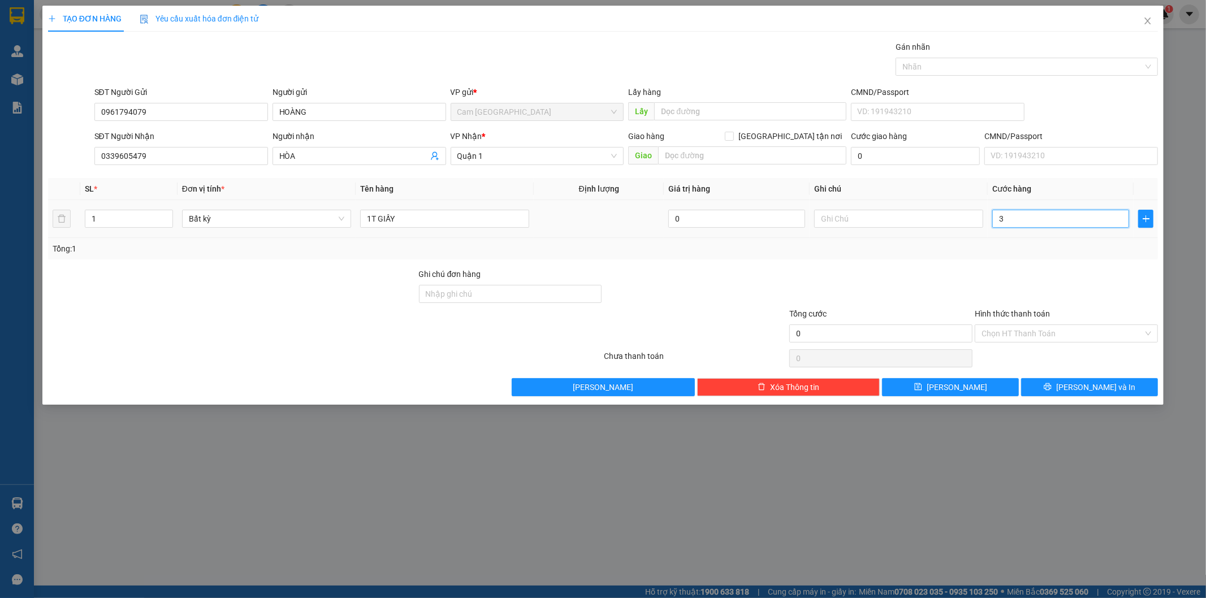
type input "3"
type input "0"
type input "03"
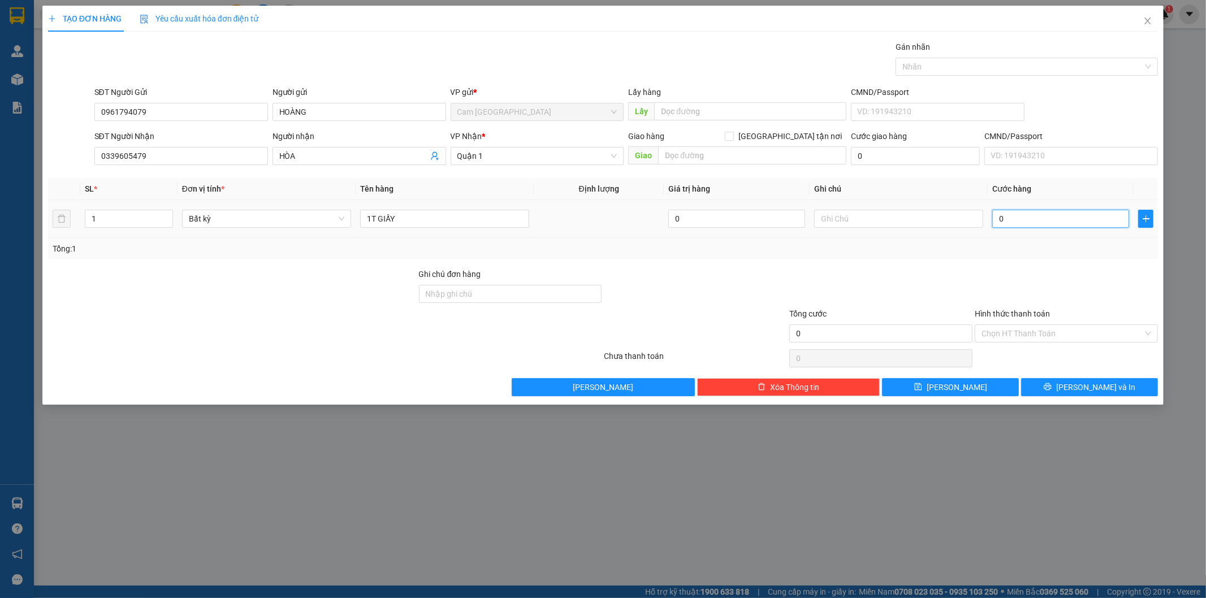
type input "3"
type input "030"
type input "30"
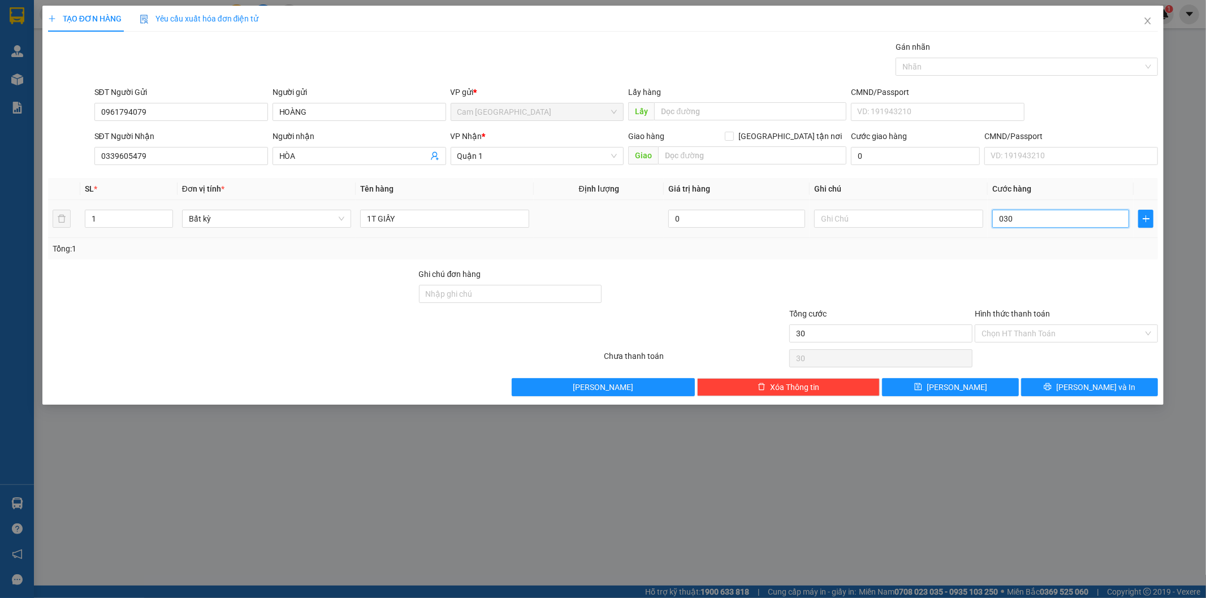
type input "0.300"
type input "300"
type input "03.000"
type input "3.000"
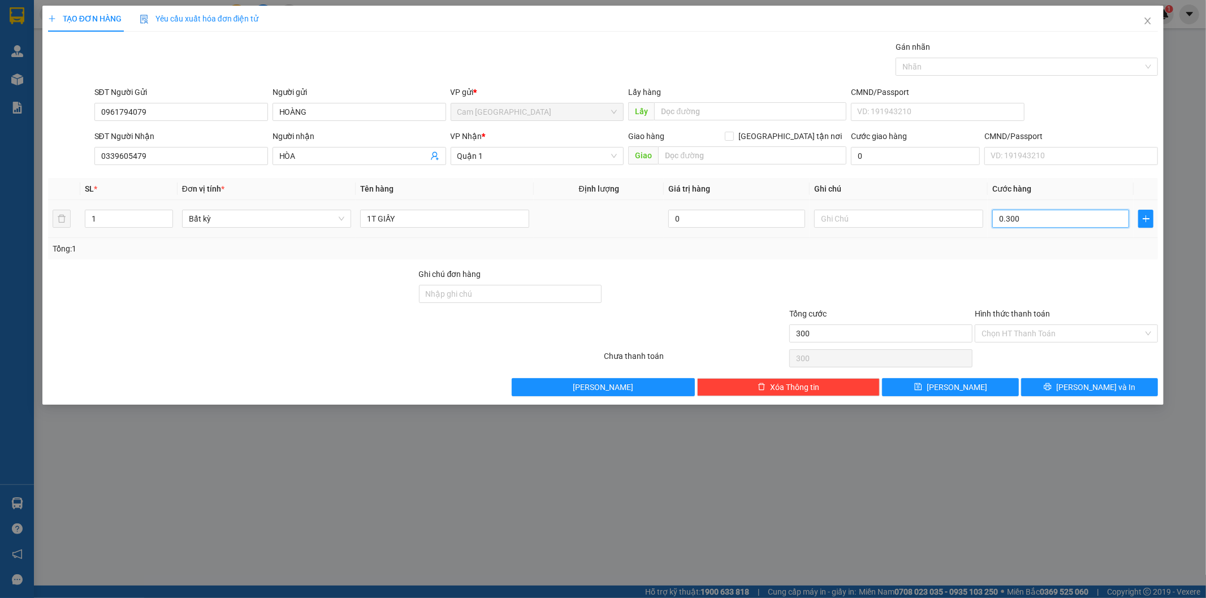
type input "3.000"
type input "030.000"
type input "30.000"
type input "03.000"
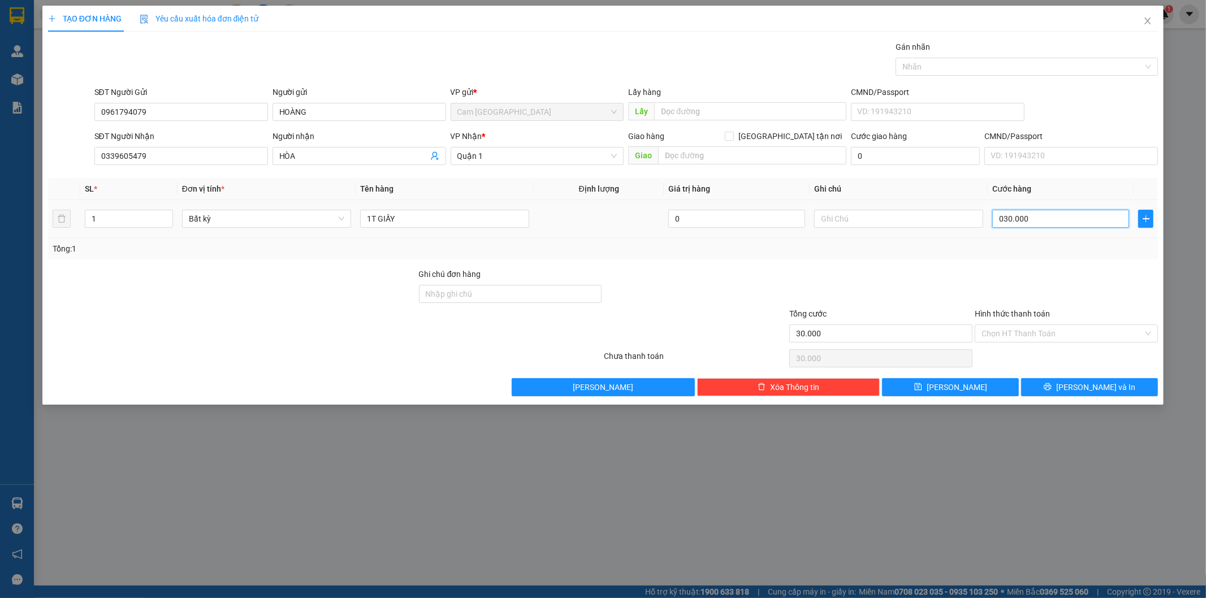
type input "3.000"
type input "0"
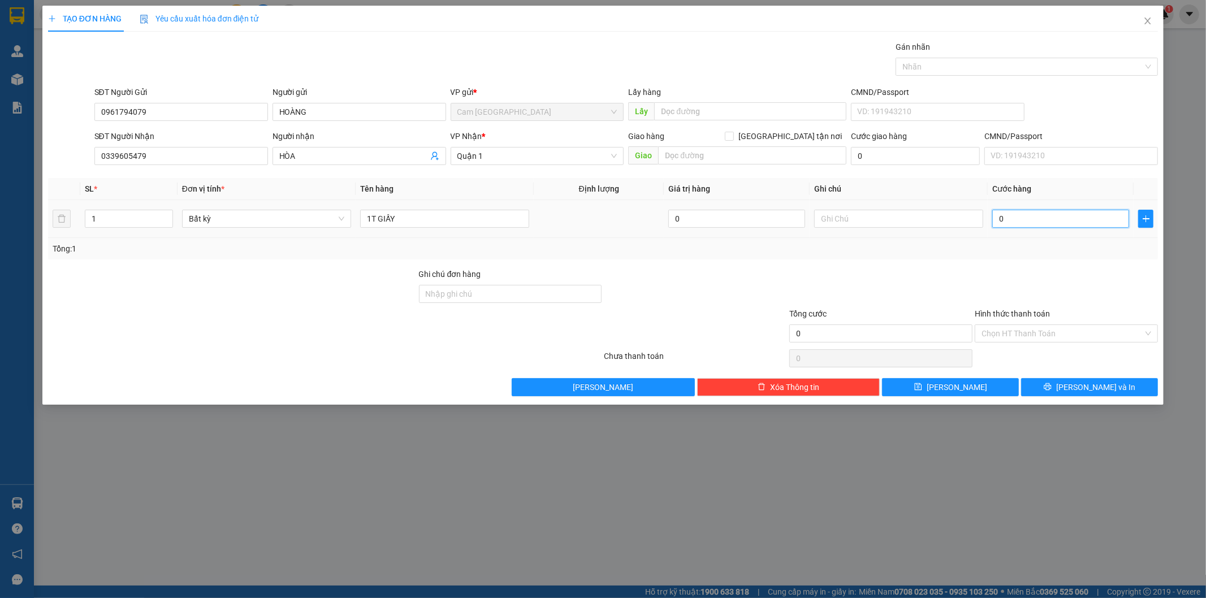
click at [997, 225] on input "0" at bounding box center [1061, 219] width 137 height 18
type input "30"
type input "300"
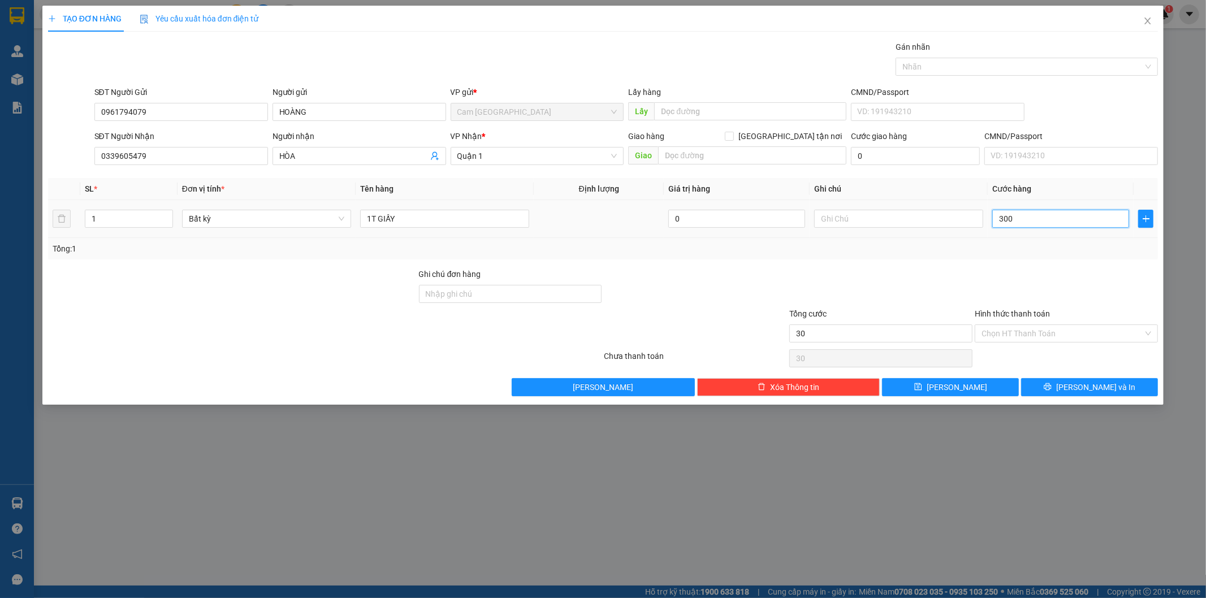
type input "300"
type input "3.000"
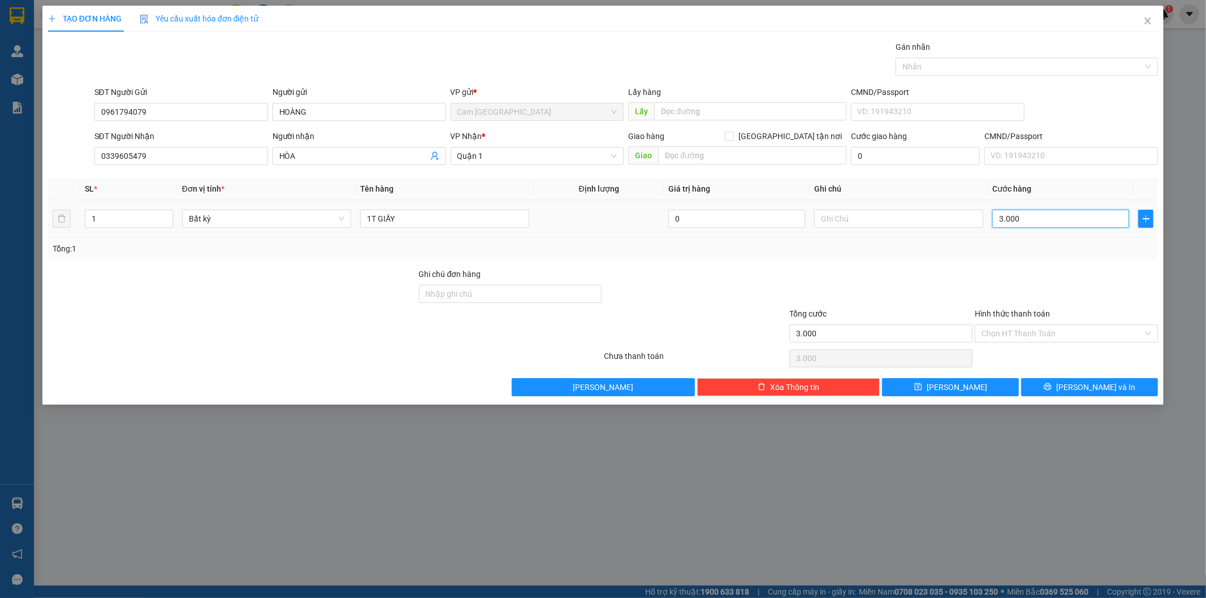
type input "30.000"
click at [1000, 337] on input "Hình thức thanh toán" at bounding box center [1063, 333] width 162 height 17
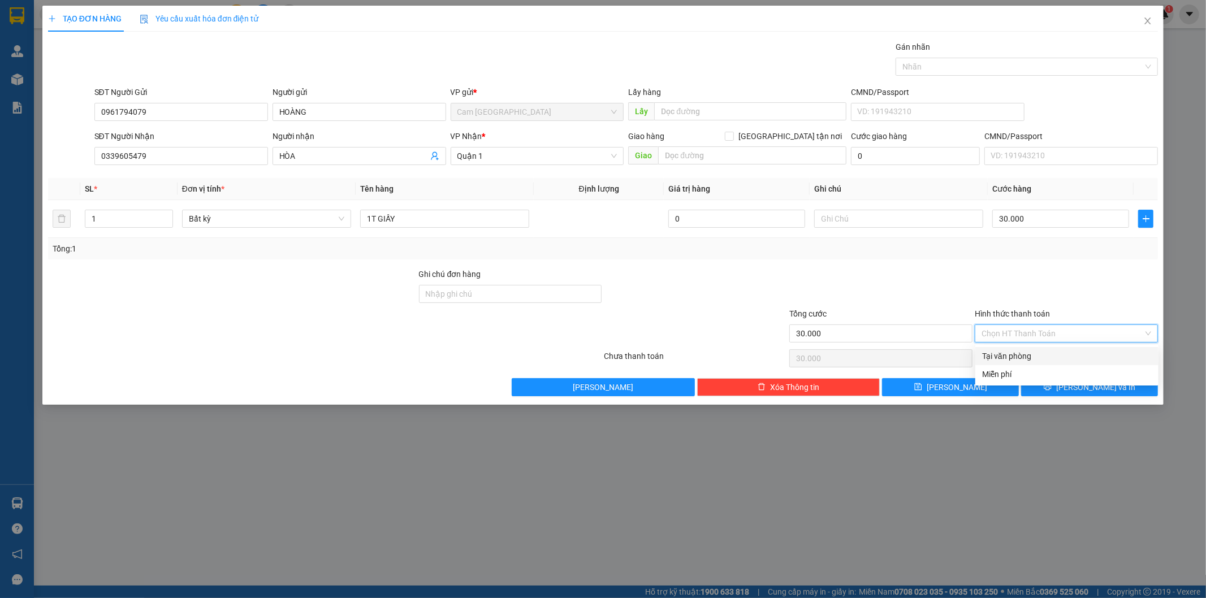
click at [1002, 353] on div "Tại văn phòng" at bounding box center [1067, 356] width 170 height 12
type input "0"
click at [1061, 394] on button "[PERSON_NAME] và In" at bounding box center [1089, 387] width 137 height 18
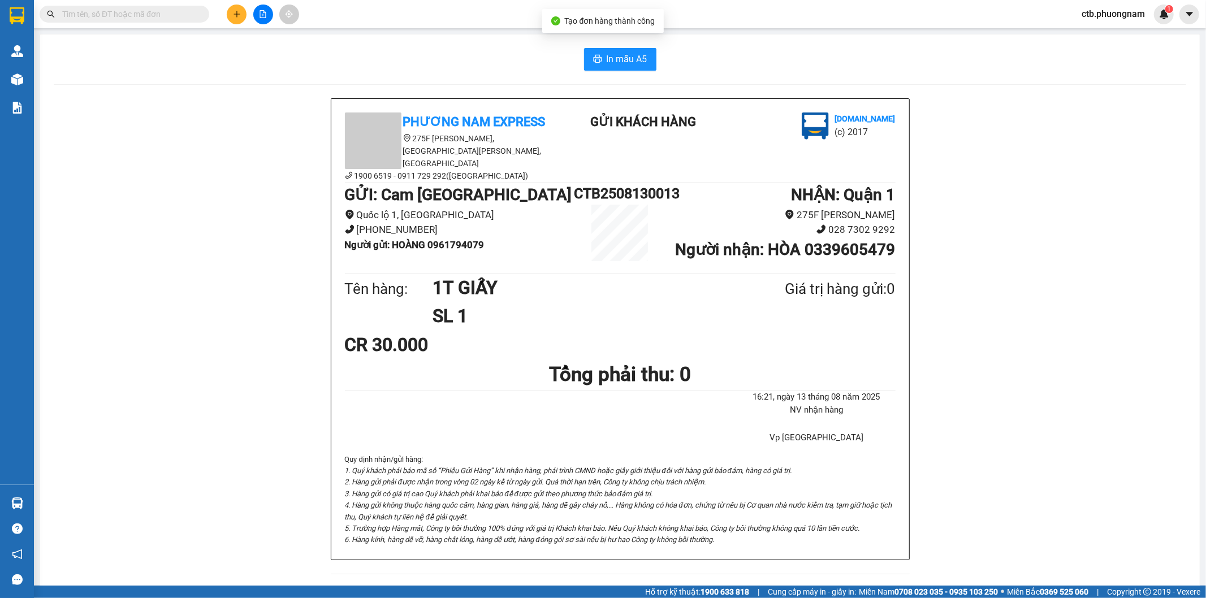
click at [629, 75] on div "In mẫu A5 Phương Nam Express [STREET_ADDRESS][PERSON_NAME] 6519 - 0911 729 292(…" at bounding box center [620, 514] width 1160 height 960
click at [629, 54] on span "In mẫu A5" at bounding box center [627, 59] width 41 height 14
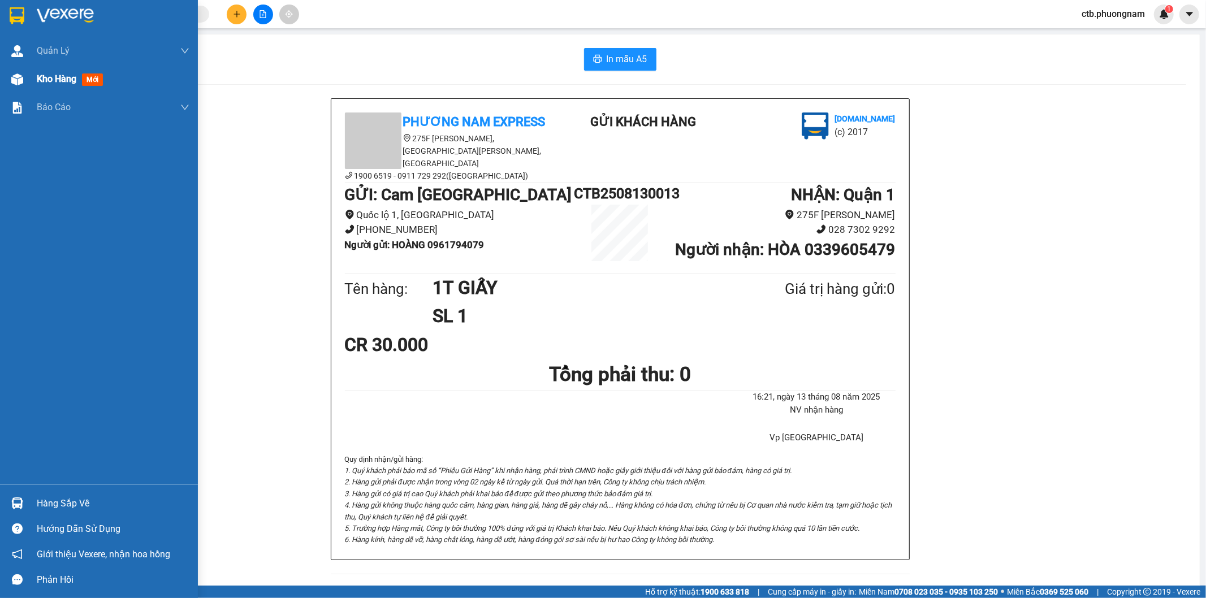
click at [71, 74] on span "Kho hàng" at bounding box center [57, 79] width 40 height 11
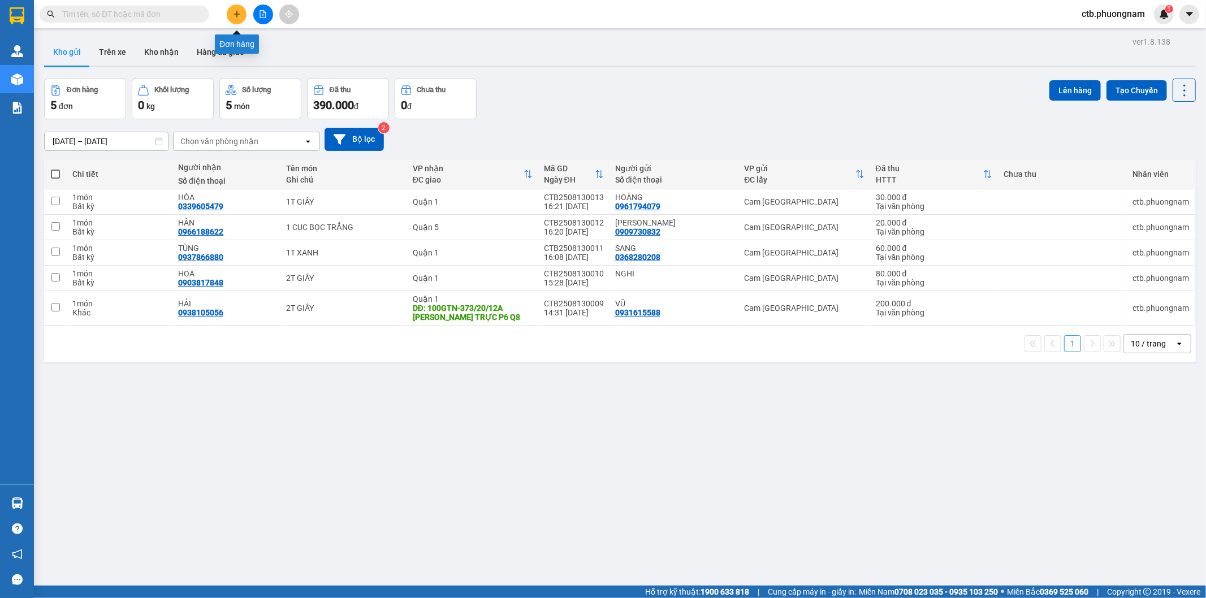
click at [236, 7] on button at bounding box center [237, 15] width 20 height 20
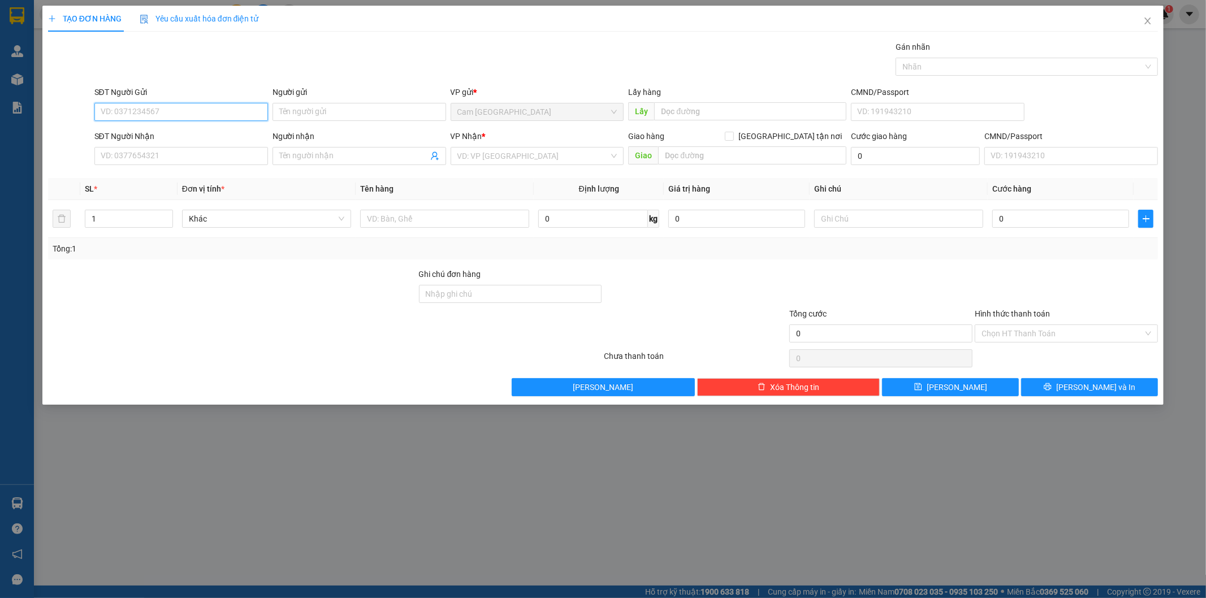
click at [248, 109] on input "SĐT Người Gửi" at bounding box center [181, 112] width 174 height 18
type input "0988399232"
click at [279, 118] on input "Người gửi" at bounding box center [360, 112] width 174 height 18
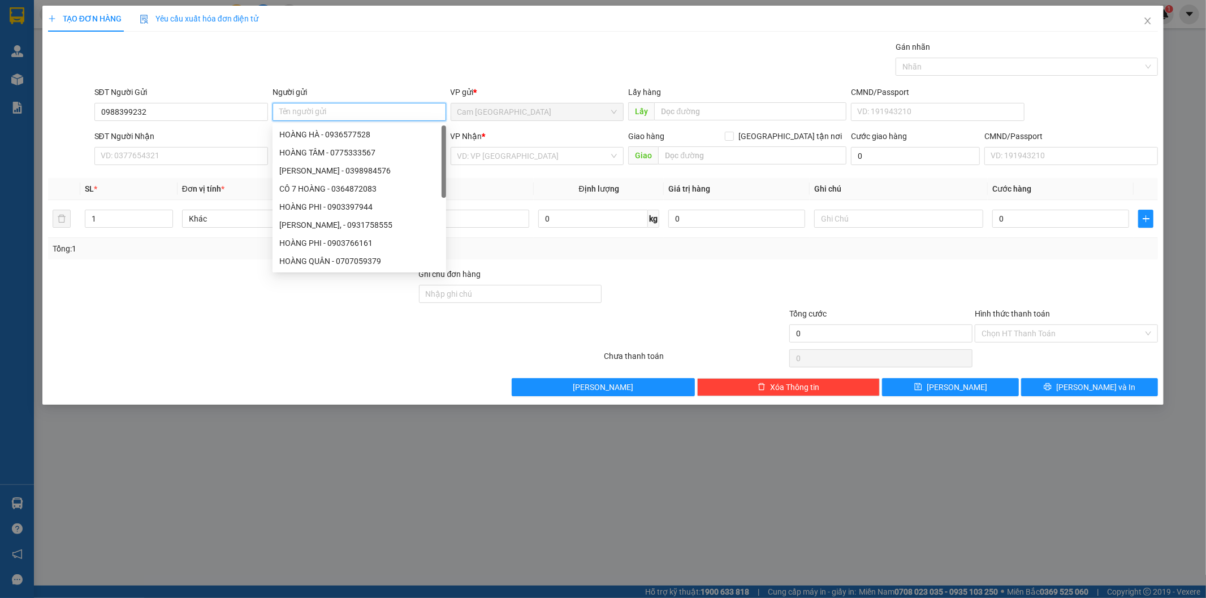
click at [299, 116] on input "Người gửi" at bounding box center [360, 112] width 174 height 18
type input "BẰNG"
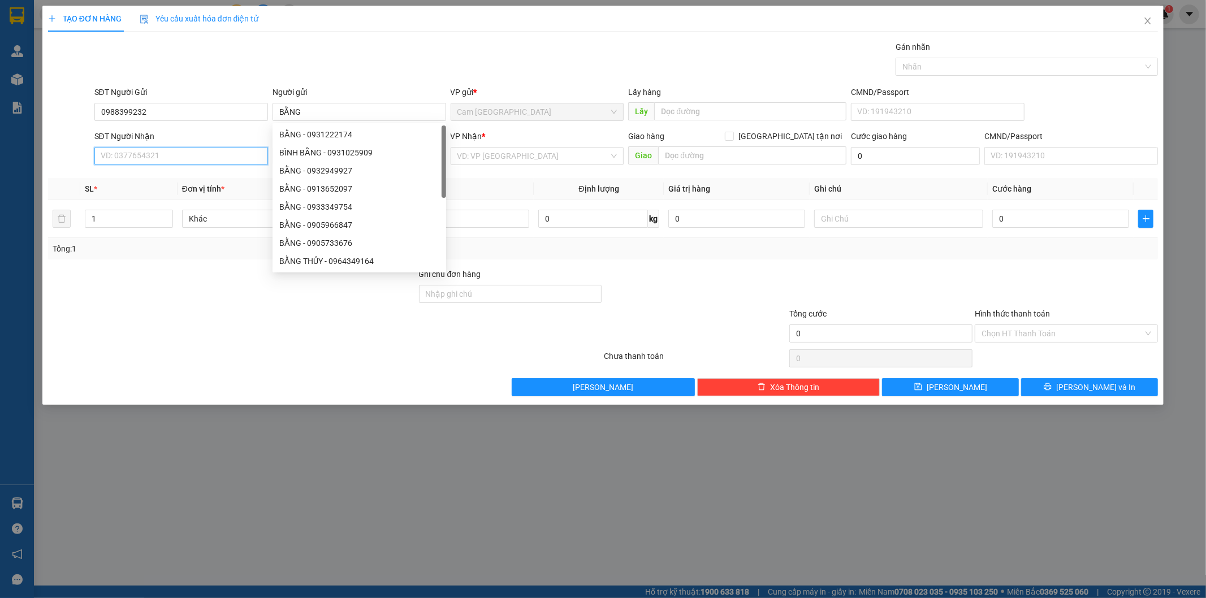
click at [177, 157] on input "SĐT Người Nhận" at bounding box center [181, 156] width 174 height 18
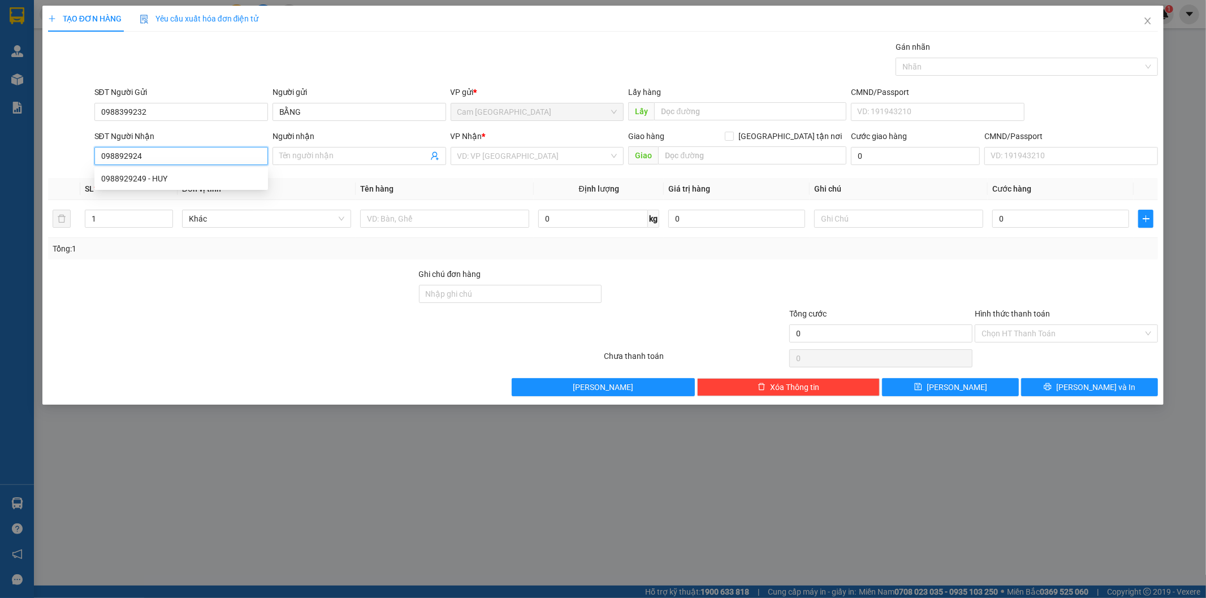
type input "0988929249"
click at [185, 174] on div "0988929249 - HUY" at bounding box center [181, 178] width 160 height 12
type input "HUY"
type input "0988929249"
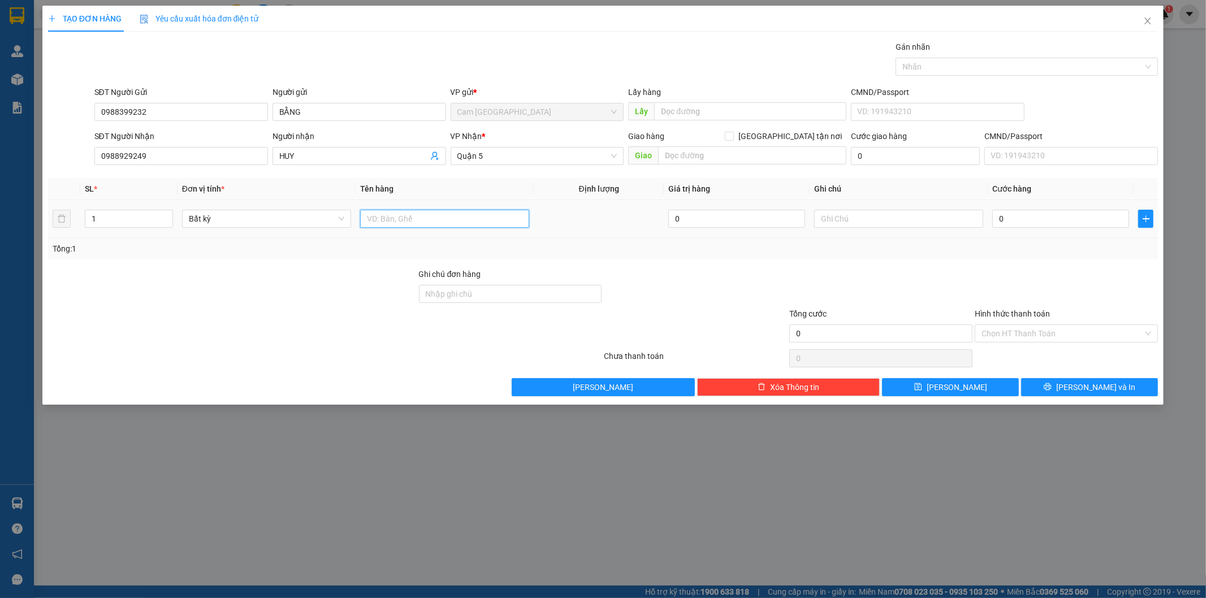
click at [414, 218] on input "text" at bounding box center [444, 219] width 169 height 18
type input "1 CỤC TRẮNG"
click at [1072, 216] on input "0" at bounding box center [1061, 219] width 137 height 18
type input "2"
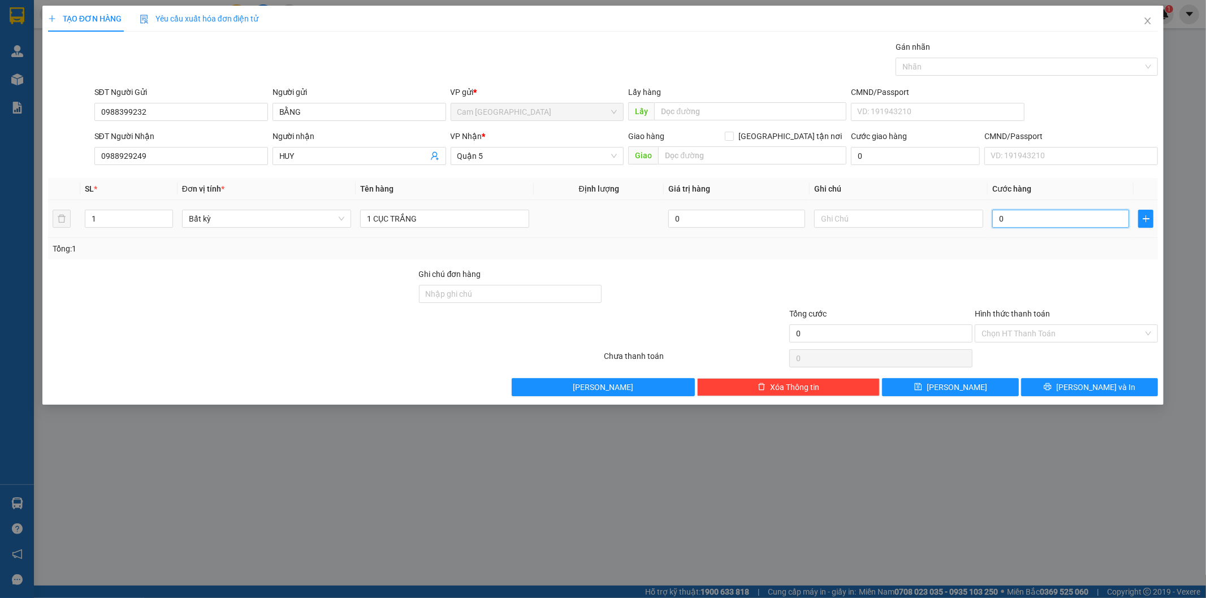
type input "2"
type input "20"
type input "200"
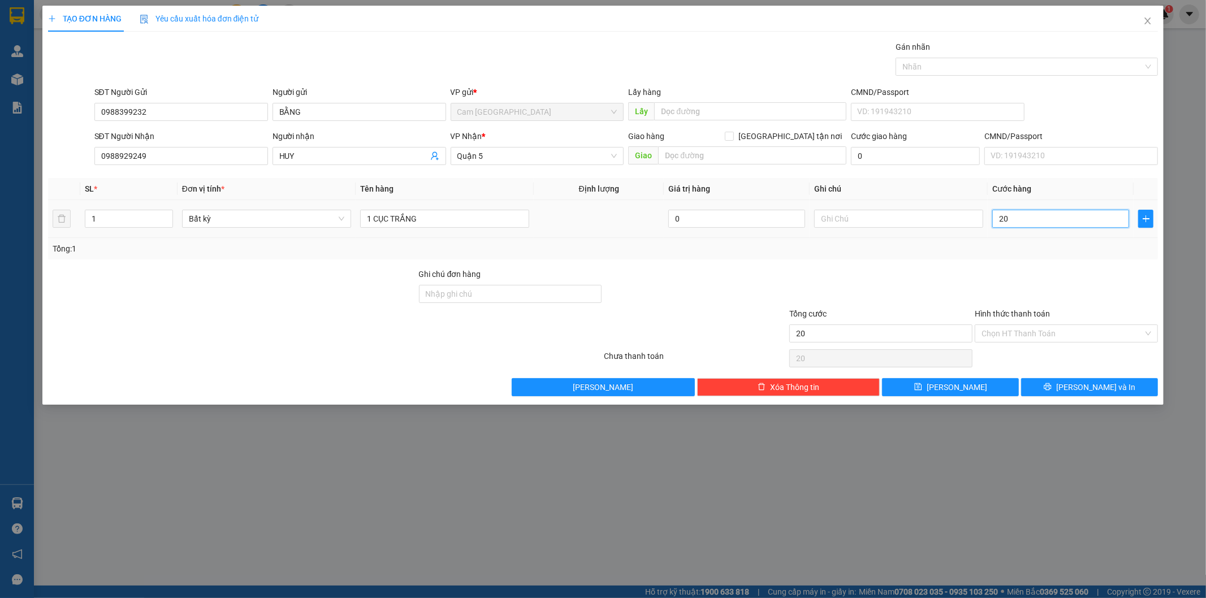
type input "200"
type input "2.000"
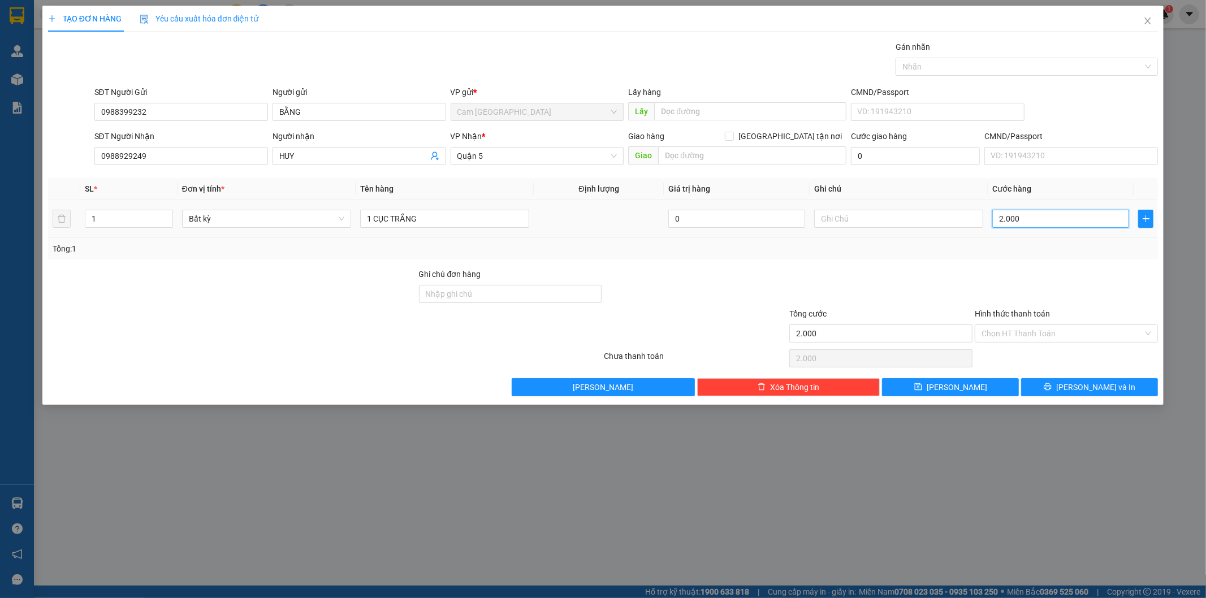
type input "20.000"
click at [1043, 335] on input "Hình thức thanh toán" at bounding box center [1063, 333] width 162 height 17
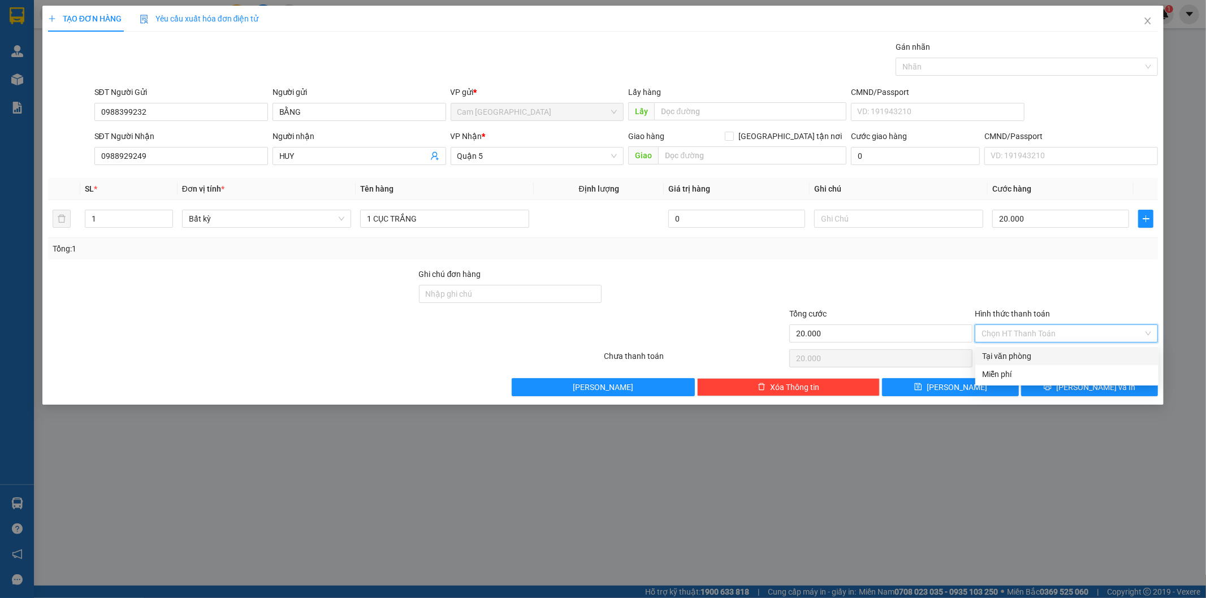
click at [1025, 351] on div "Tại văn phòng" at bounding box center [1067, 356] width 170 height 12
type input "0"
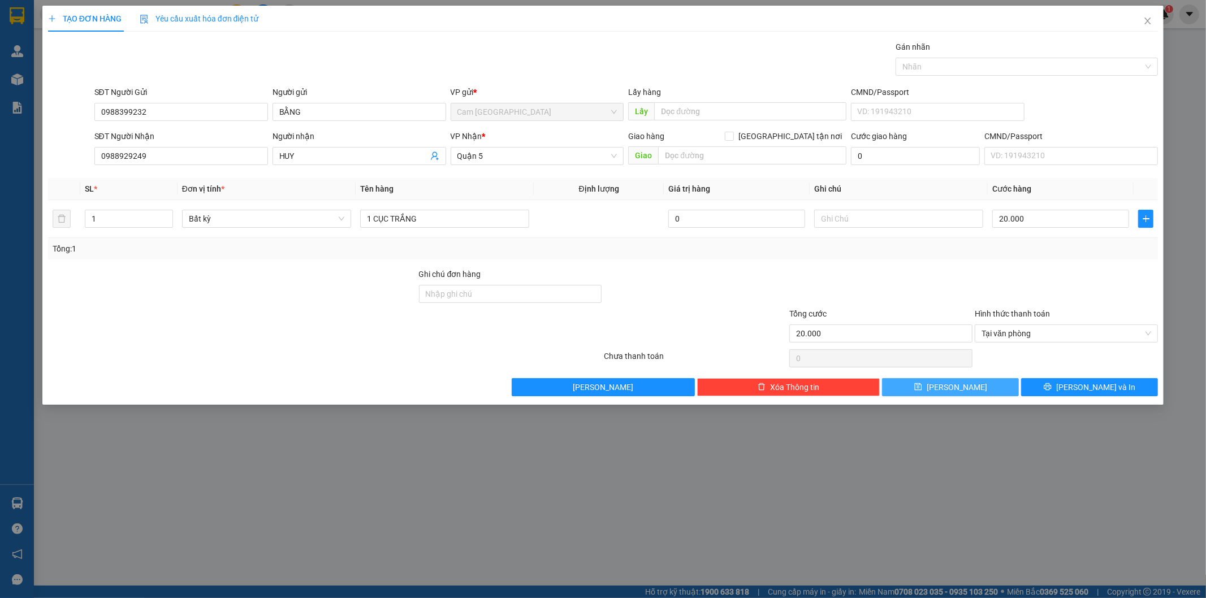
click at [987, 385] on button "[PERSON_NAME]" at bounding box center [950, 387] width 137 height 18
type input "0"
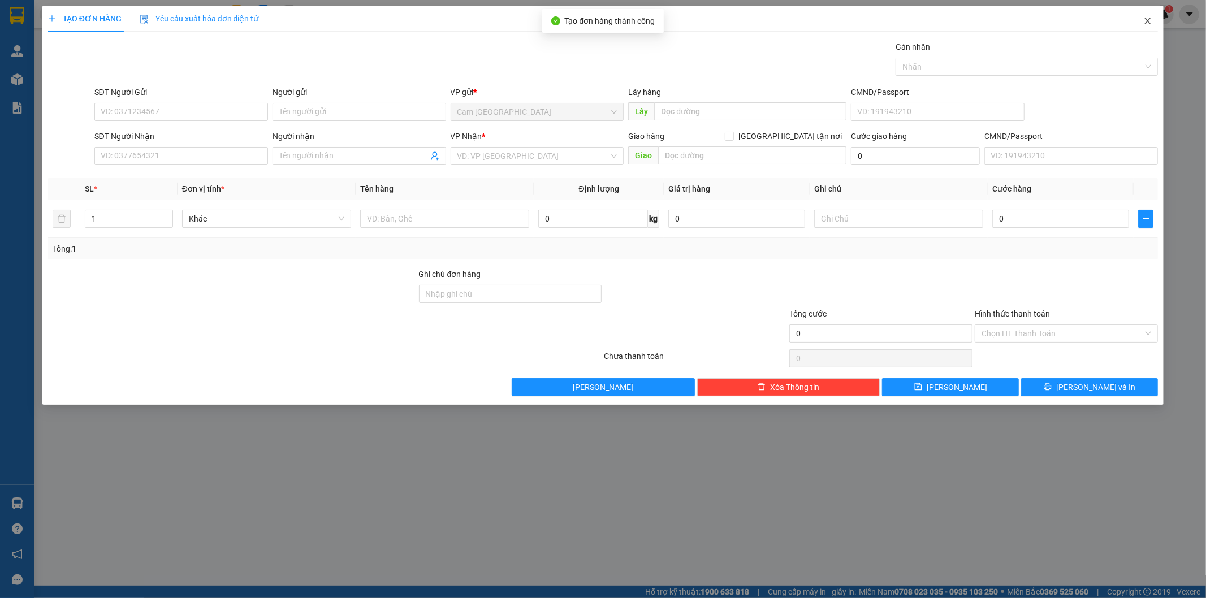
click at [1146, 20] on icon "close" at bounding box center [1148, 20] width 9 height 9
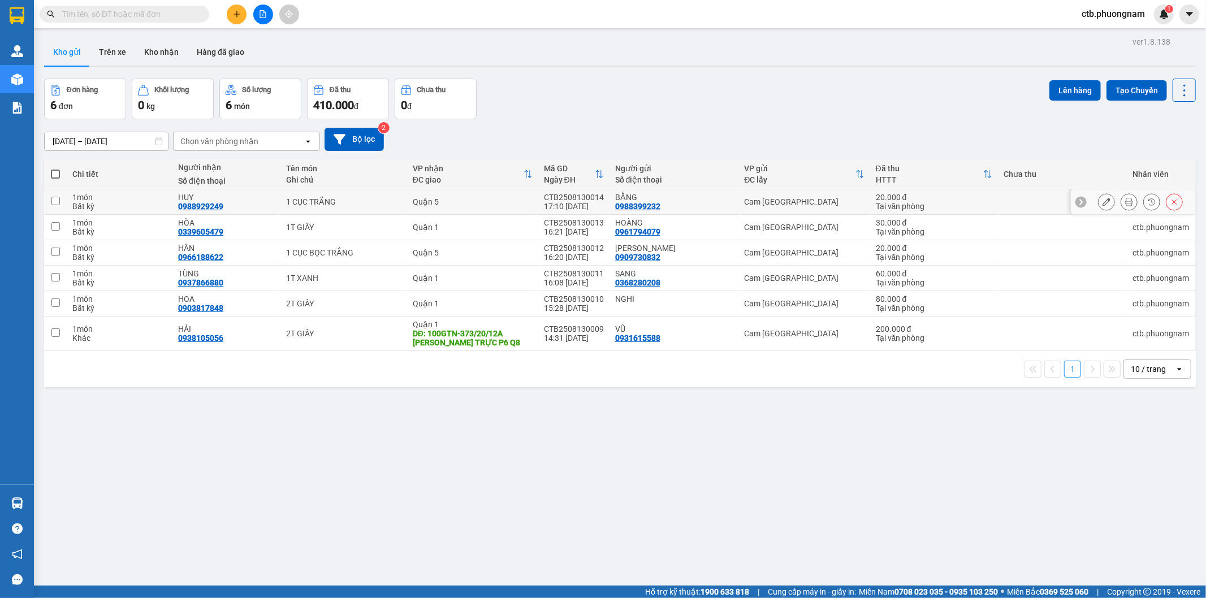
click at [1125, 202] on icon at bounding box center [1129, 202] width 8 height 8
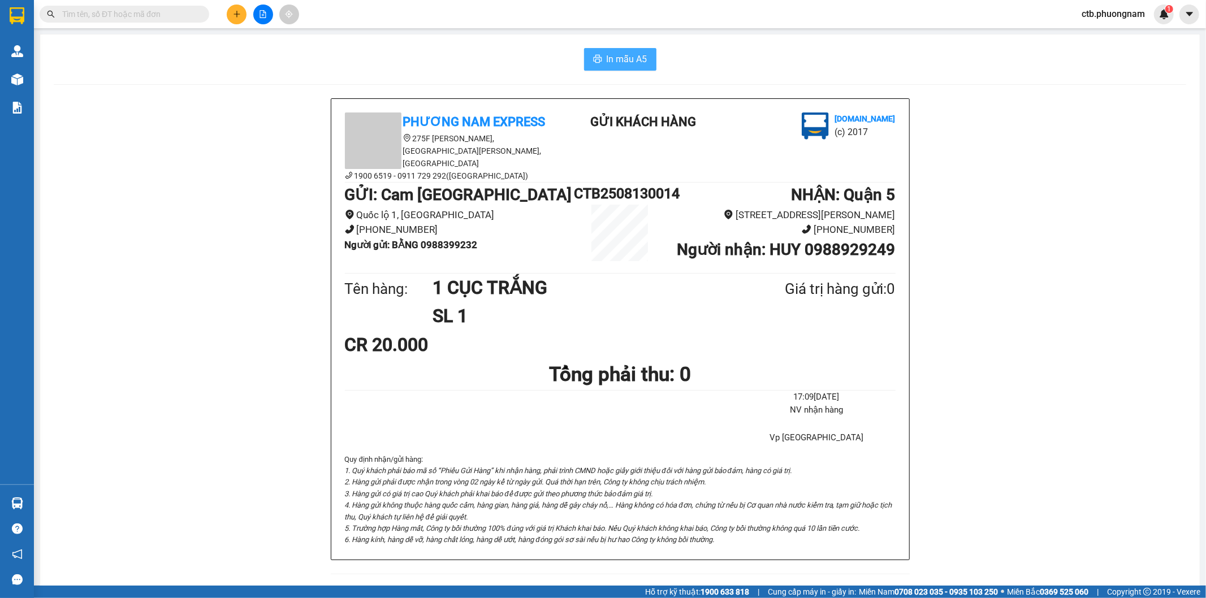
click at [619, 66] on button "In mẫu A5" at bounding box center [620, 59] width 72 height 23
click at [228, 19] on button at bounding box center [237, 15] width 20 height 20
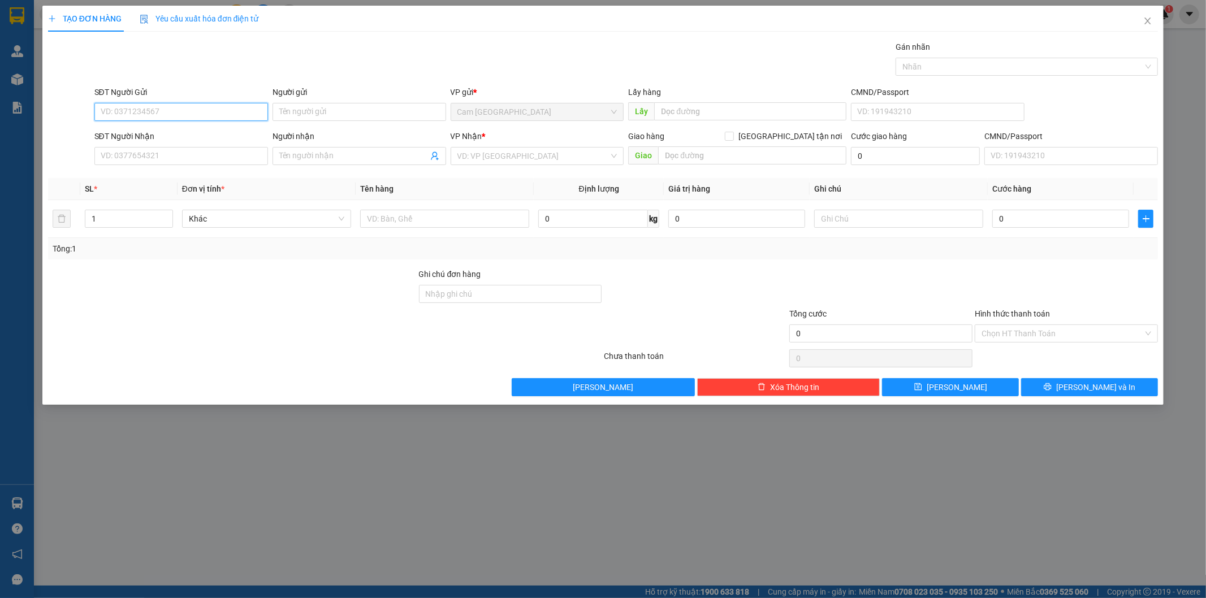
click at [159, 105] on input "SĐT Người Gửi" at bounding box center [181, 112] width 174 height 18
click at [159, 108] on input "SĐT Người Gửi" at bounding box center [181, 112] width 174 height 18
type input "0985513053"
click at [309, 119] on input "Người gửi" at bounding box center [360, 112] width 174 height 18
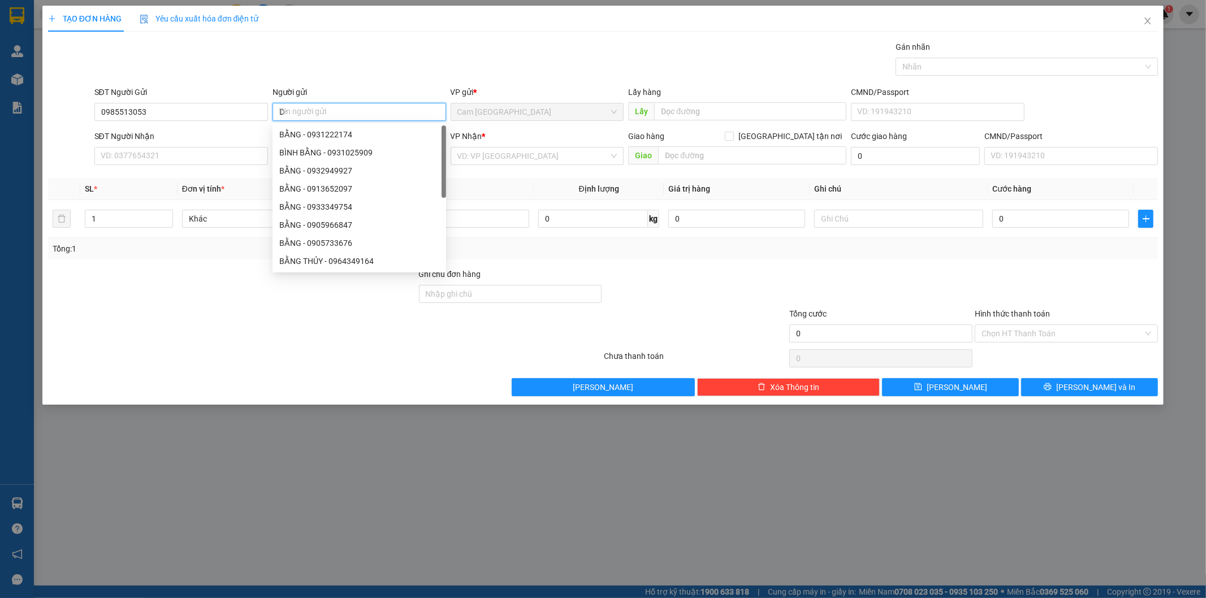
type input "D"
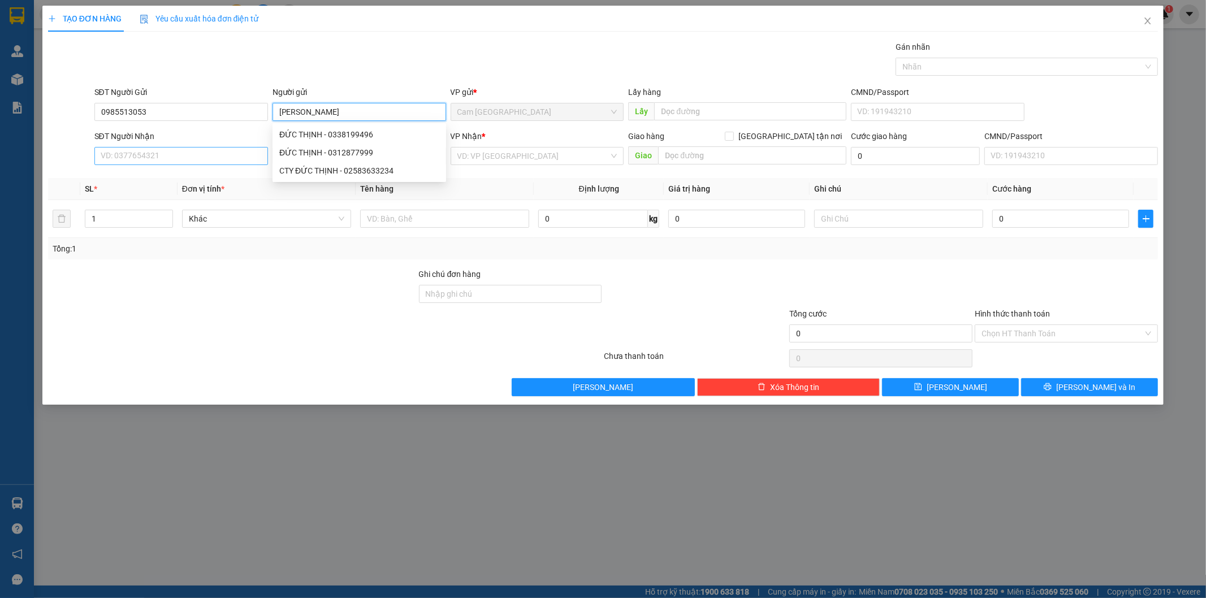
type input "[PERSON_NAME]"
click at [149, 157] on input "SĐT Người Nhận" at bounding box center [181, 156] width 174 height 18
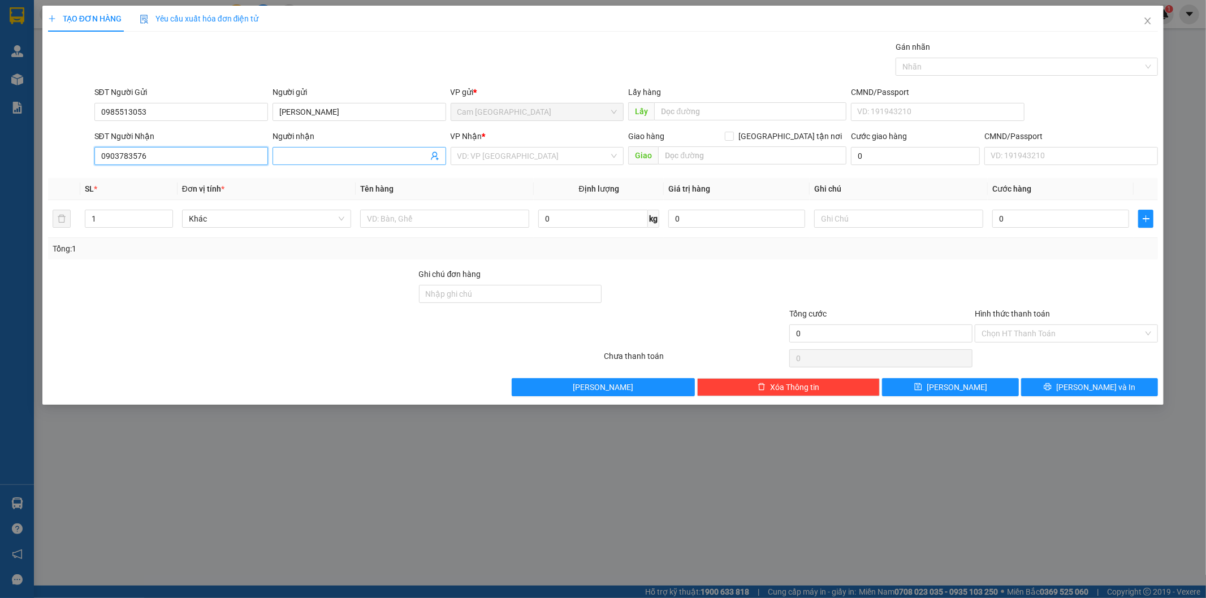
type input "0903783576"
click at [372, 154] on input "Người nhận" at bounding box center [353, 156] width 149 height 12
type input "QUANG TÍNH"
click at [502, 158] on input "search" at bounding box center [534, 156] width 152 height 17
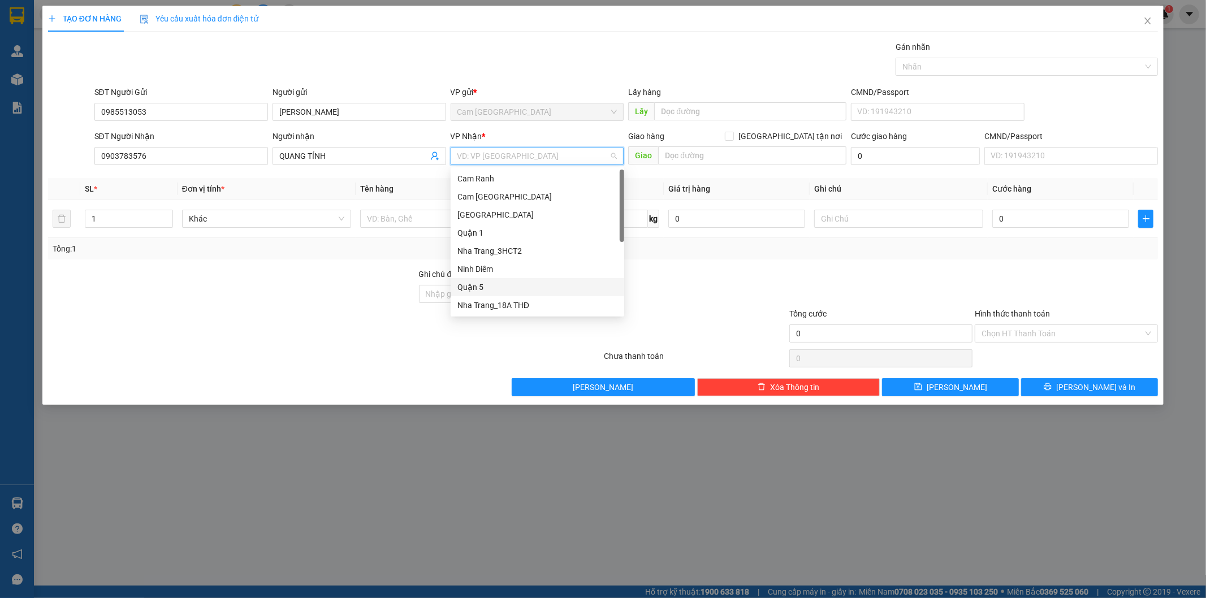
click at [498, 281] on div "Quận 5" at bounding box center [538, 287] width 160 height 12
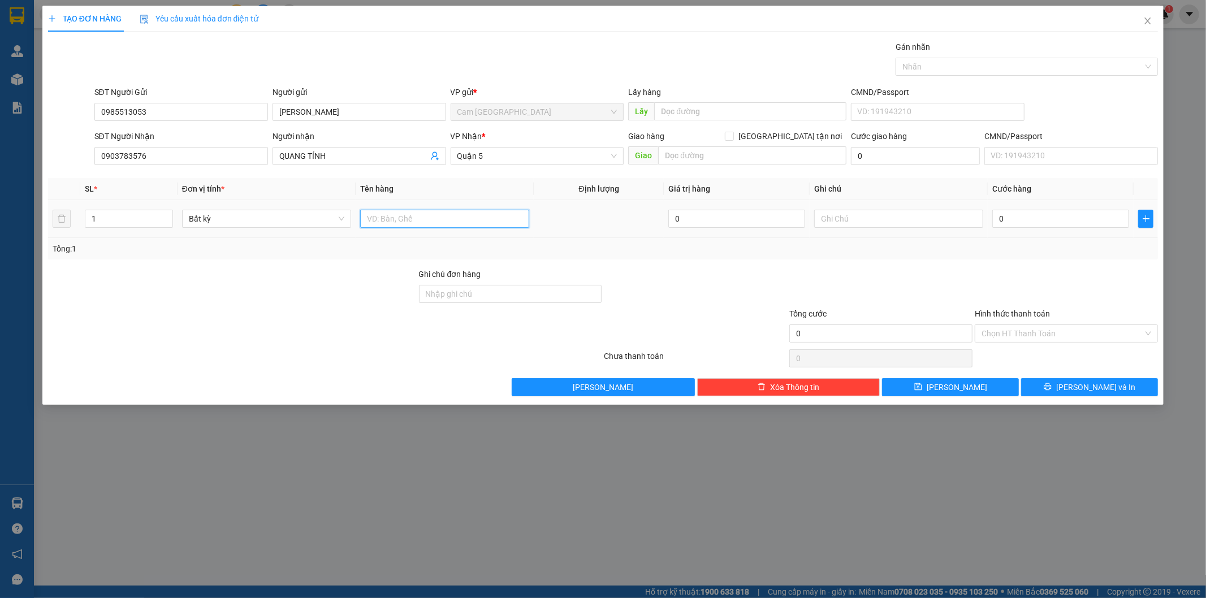
click at [417, 223] on input "text" at bounding box center [444, 219] width 169 height 18
type input "1T GIẤY"
click at [1039, 216] on input "0" at bounding box center [1061, 219] width 137 height 18
type input "4"
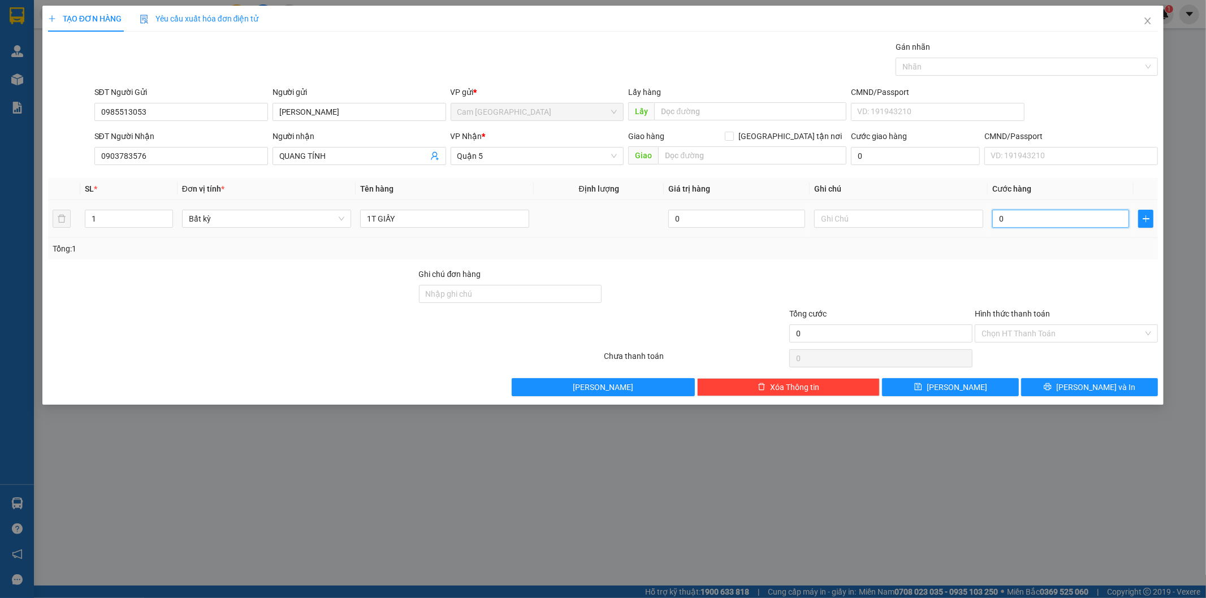
type input "4"
type input "40"
type input "400"
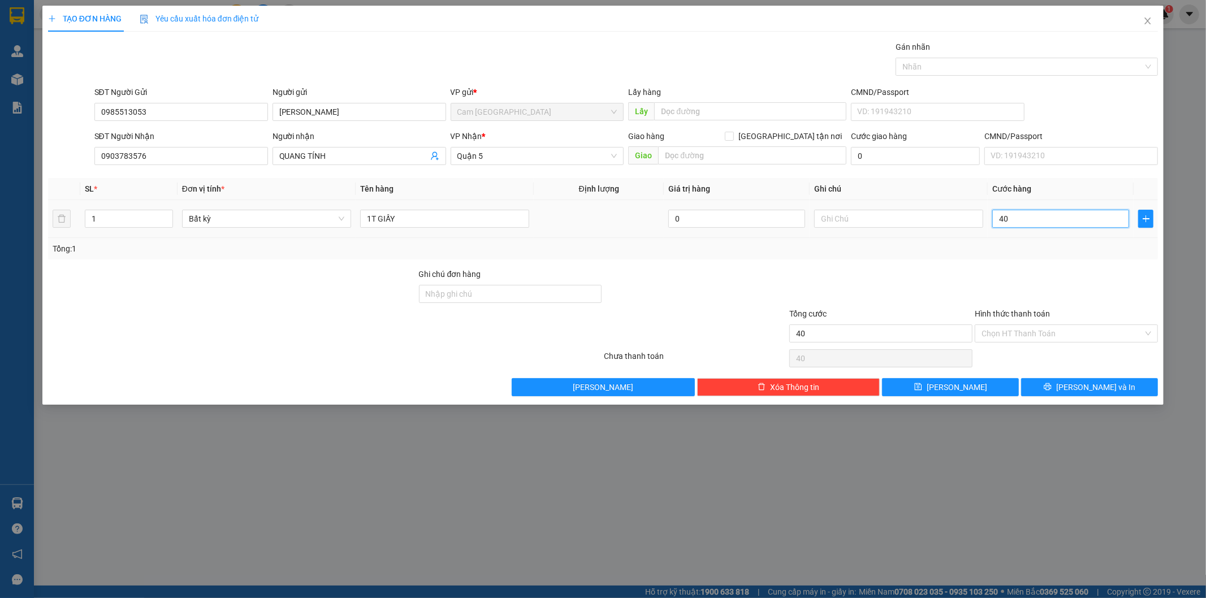
type input "400"
type input "4.000"
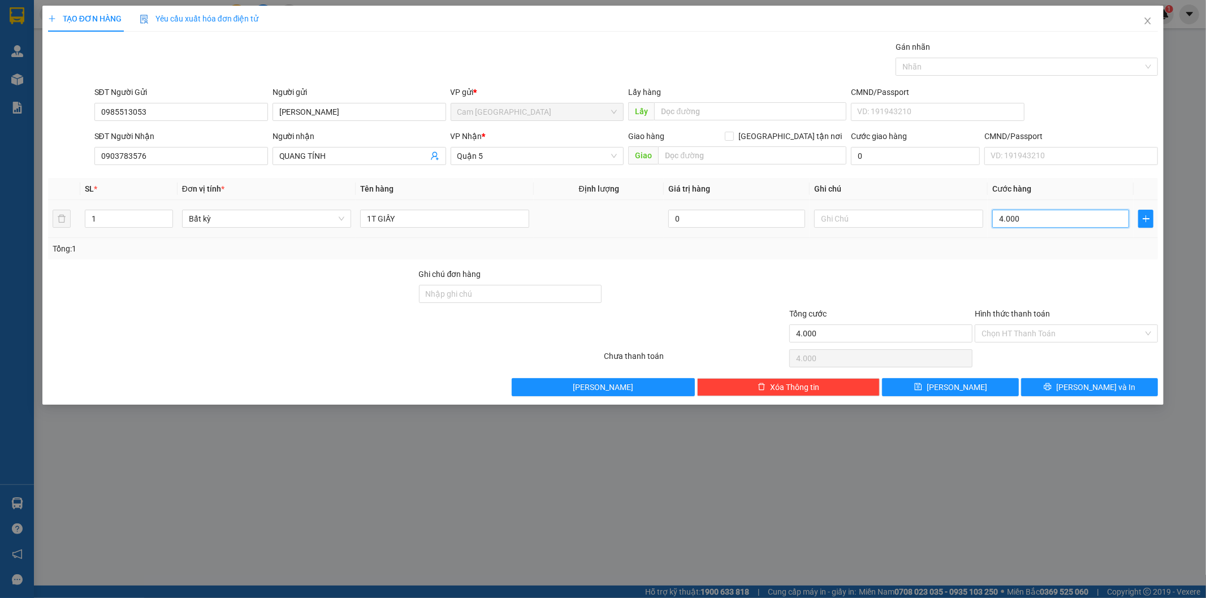
type input "40.000"
click at [1072, 330] on input "Hình thức thanh toán" at bounding box center [1063, 333] width 162 height 17
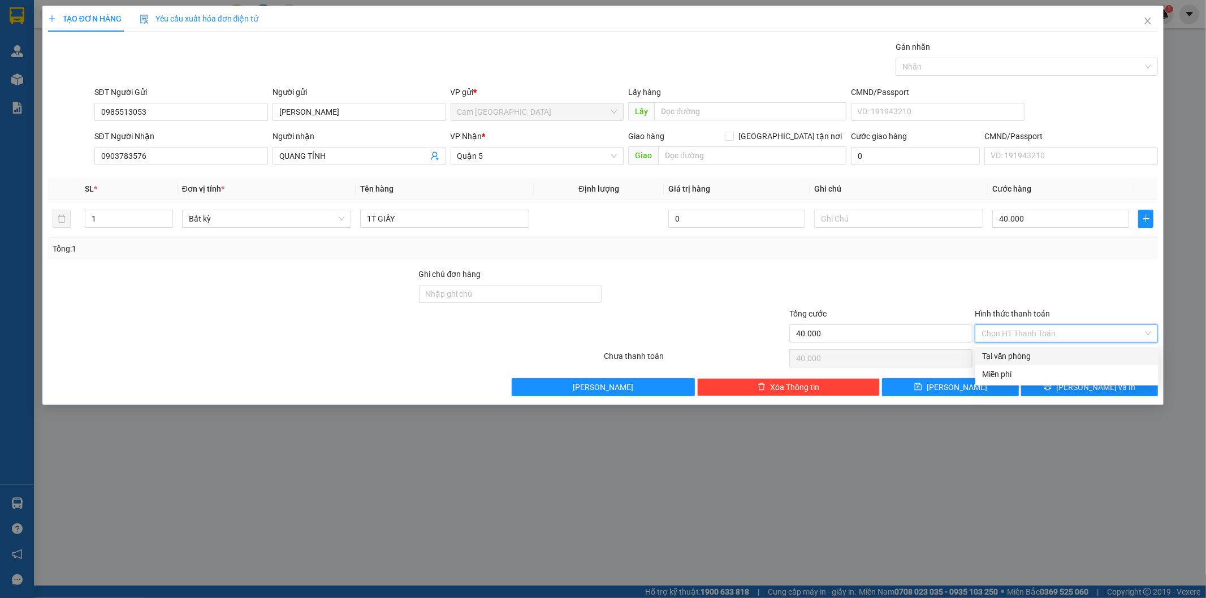
click at [1049, 359] on div "Tại văn phòng" at bounding box center [1067, 356] width 170 height 12
type input "0"
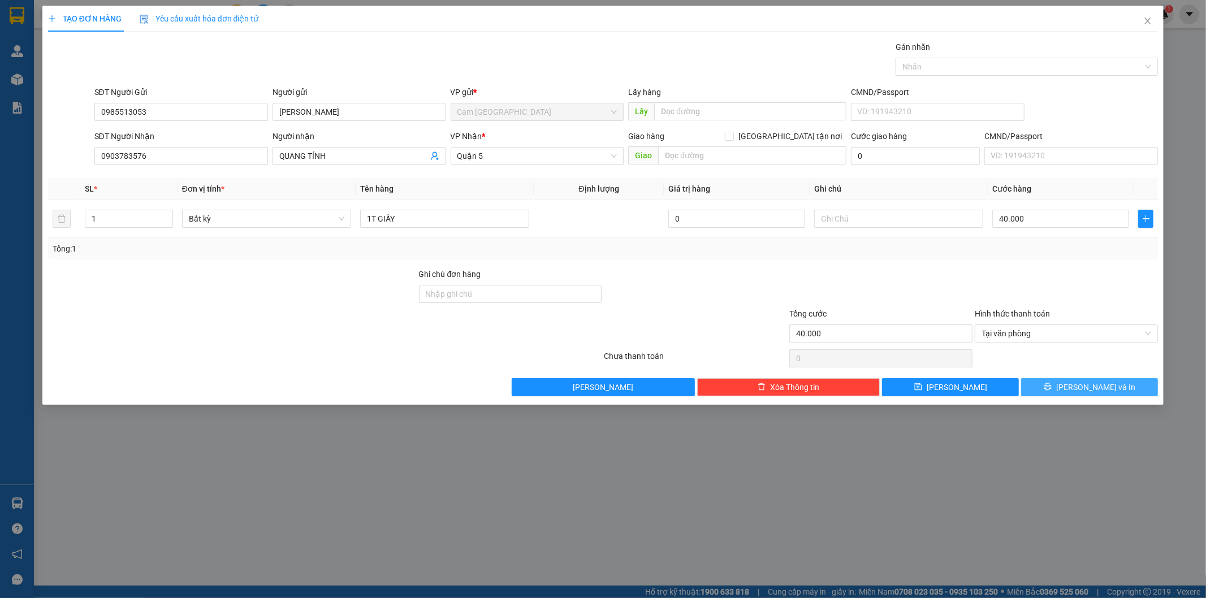
click at [1056, 385] on button "[PERSON_NAME] và In" at bounding box center [1089, 387] width 137 height 18
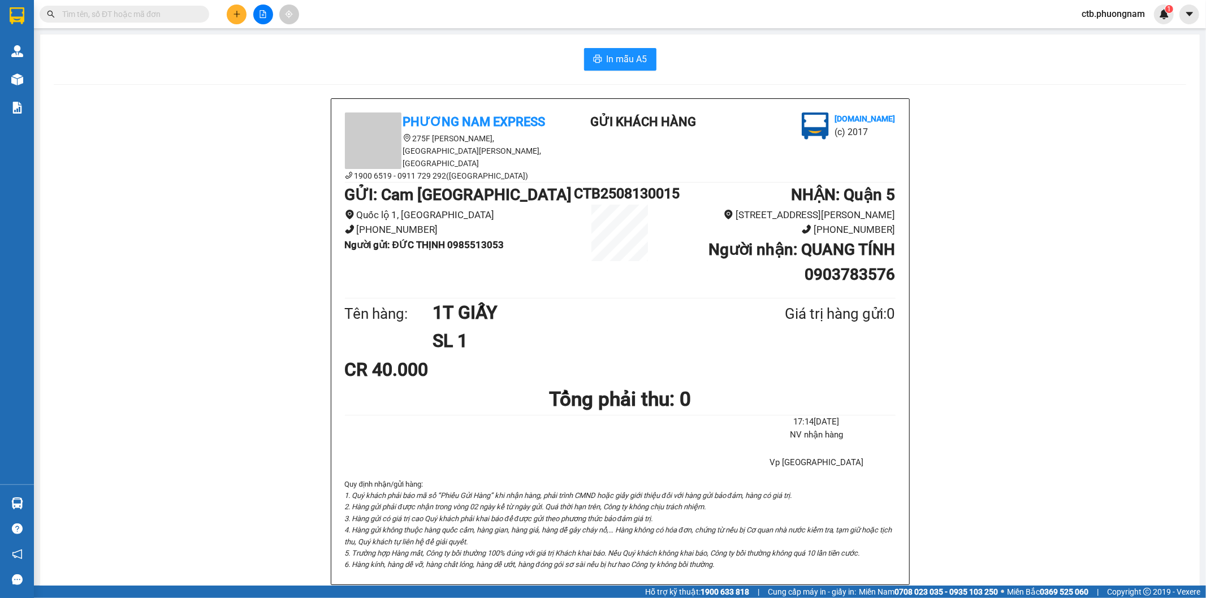
click at [576, 63] on div "In mẫu A5" at bounding box center [620, 59] width 1133 height 23
click at [584, 62] on button "In mẫu A5" at bounding box center [620, 59] width 72 height 23
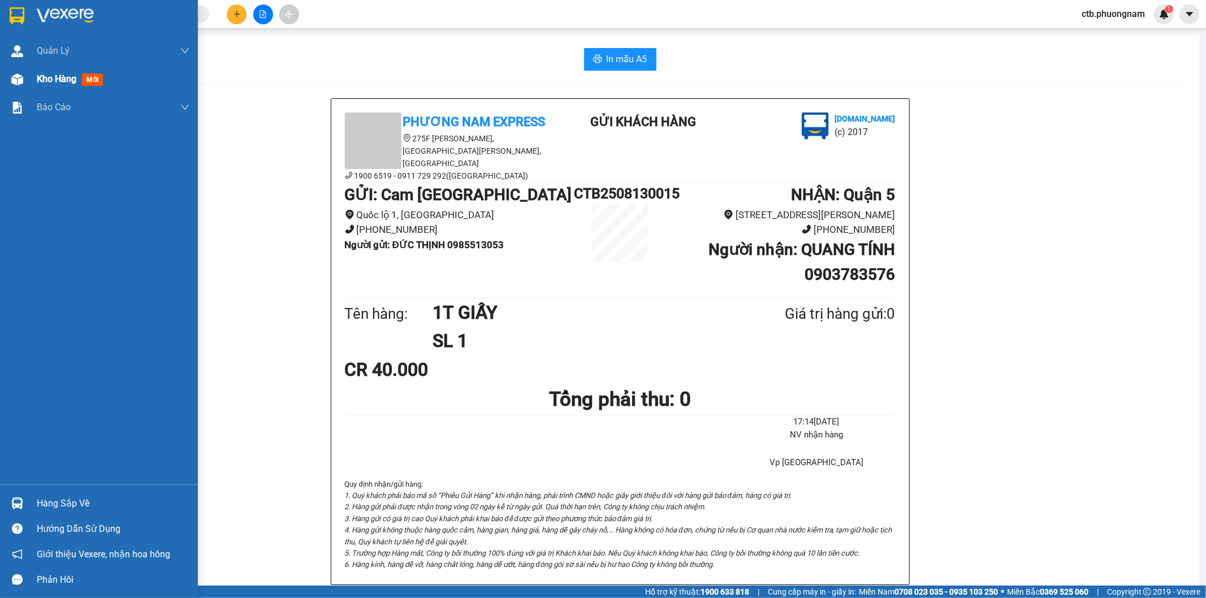
click at [24, 82] on div at bounding box center [17, 80] width 20 height 20
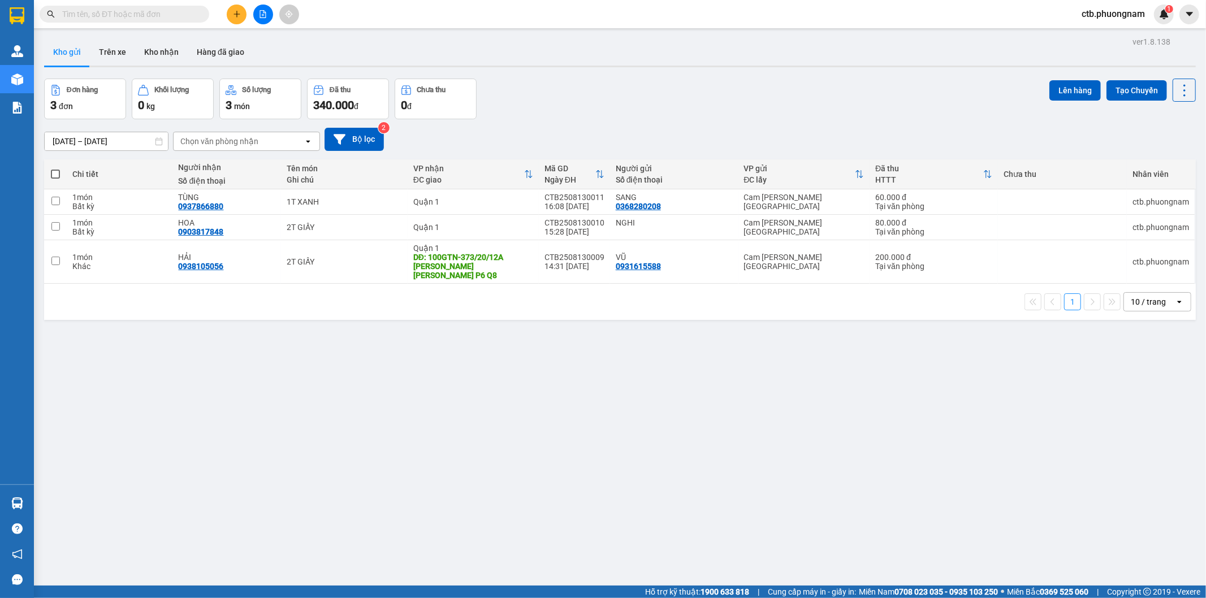
click at [261, 2] on div "Kết quả [PERSON_NAME] ( 0 ) Bộ lọc No Data ctb.phuongnam 1" at bounding box center [603, 14] width 1206 height 28
click at [257, 6] on button at bounding box center [263, 15] width 20 height 20
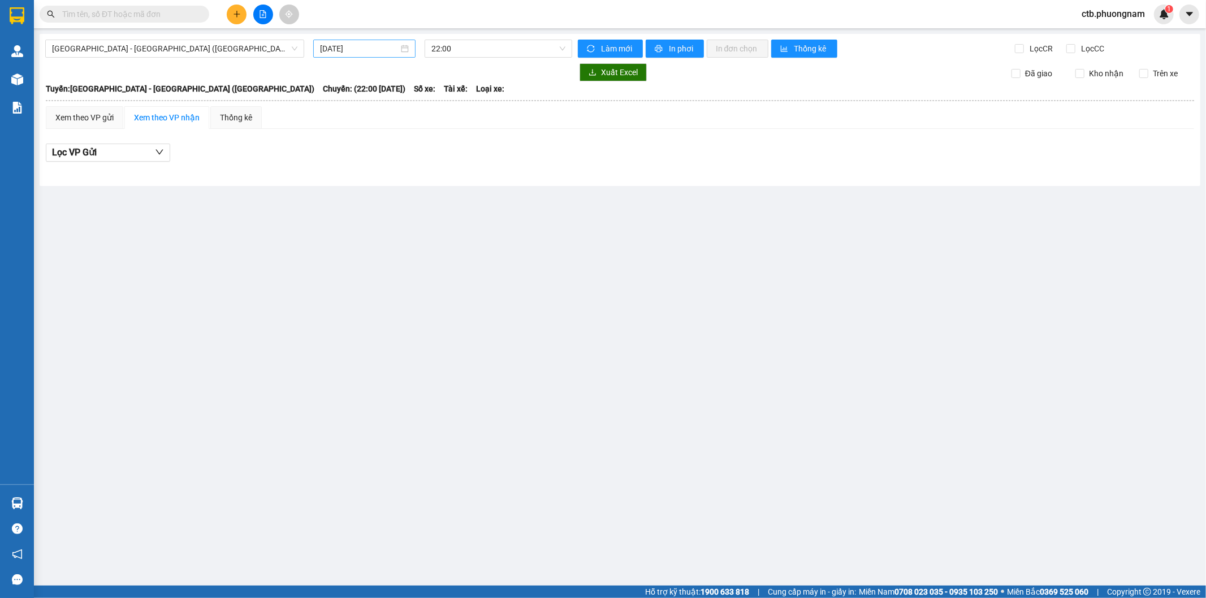
click at [345, 50] on input "[DATE]" at bounding box center [359, 48] width 79 height 12
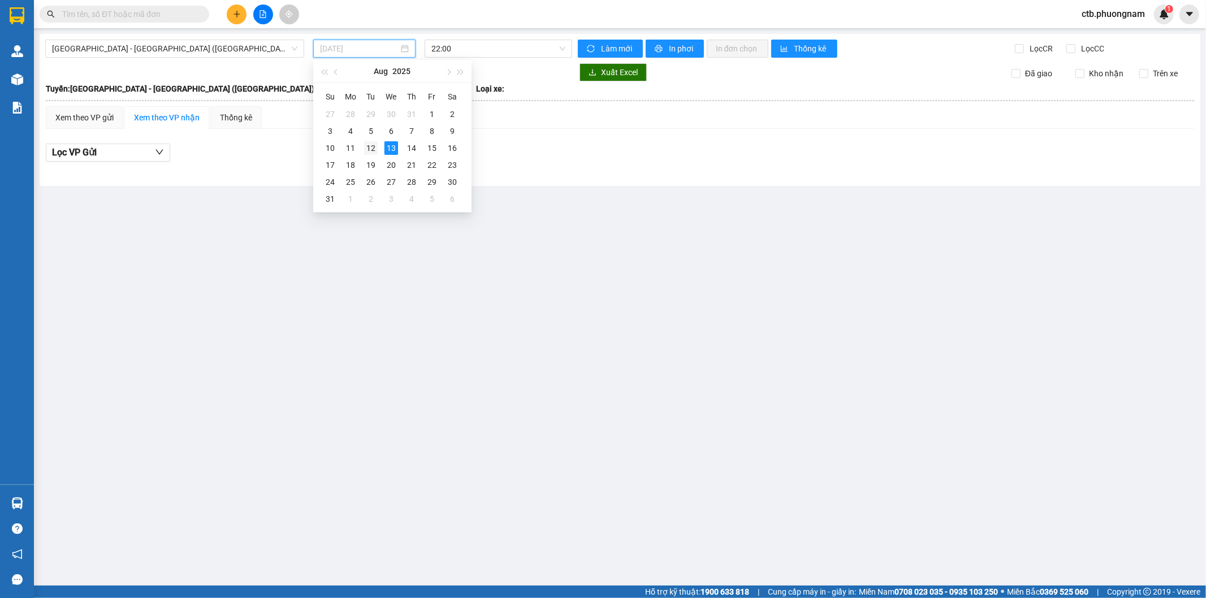
click at [375, 143] on div "12" at bounding box center [371, 148] width 14 height 14
type input "[DATE]"
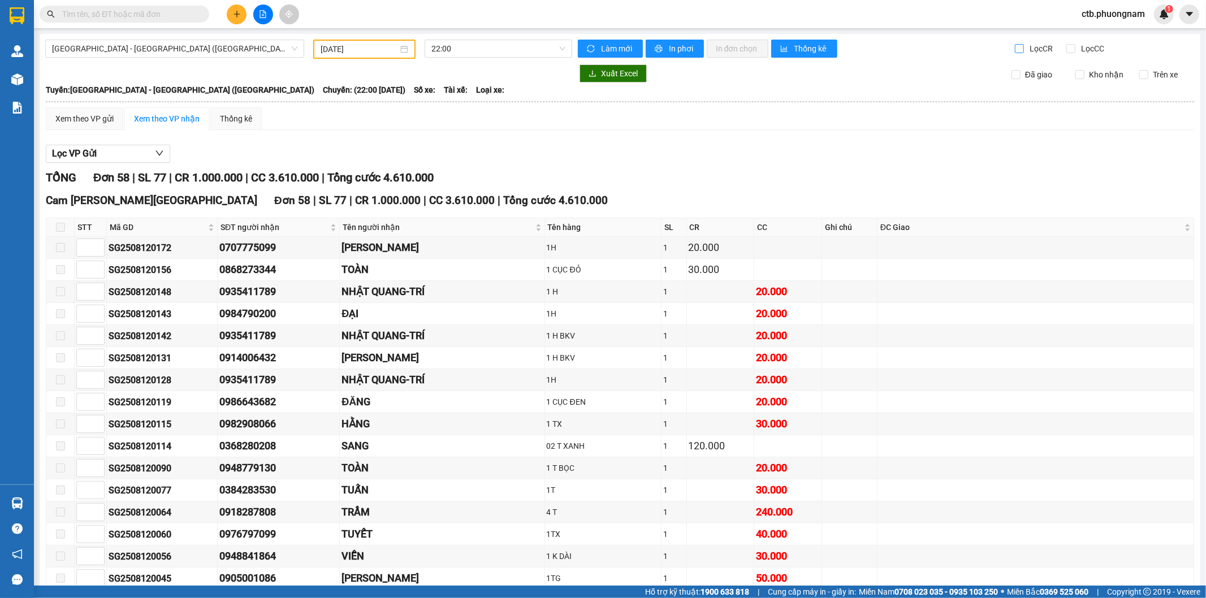
click at [1015, 48] on input "Lọc CR" at bounding box center [1020, 48] width 11 height 9
checkbox input "true"
